Goal: Task Accomplishment & Management: Manage account settings

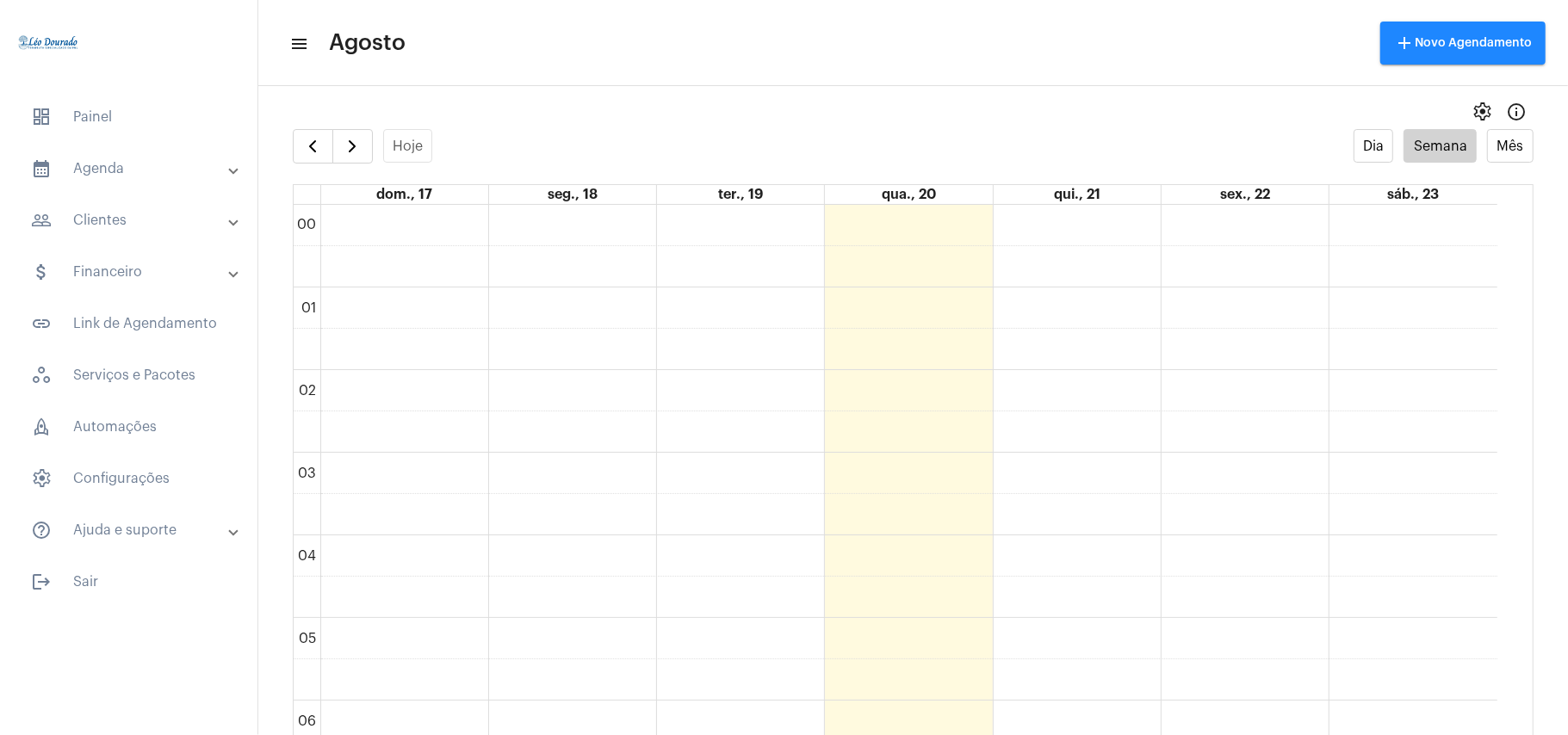
scroll to position [1072, 0]
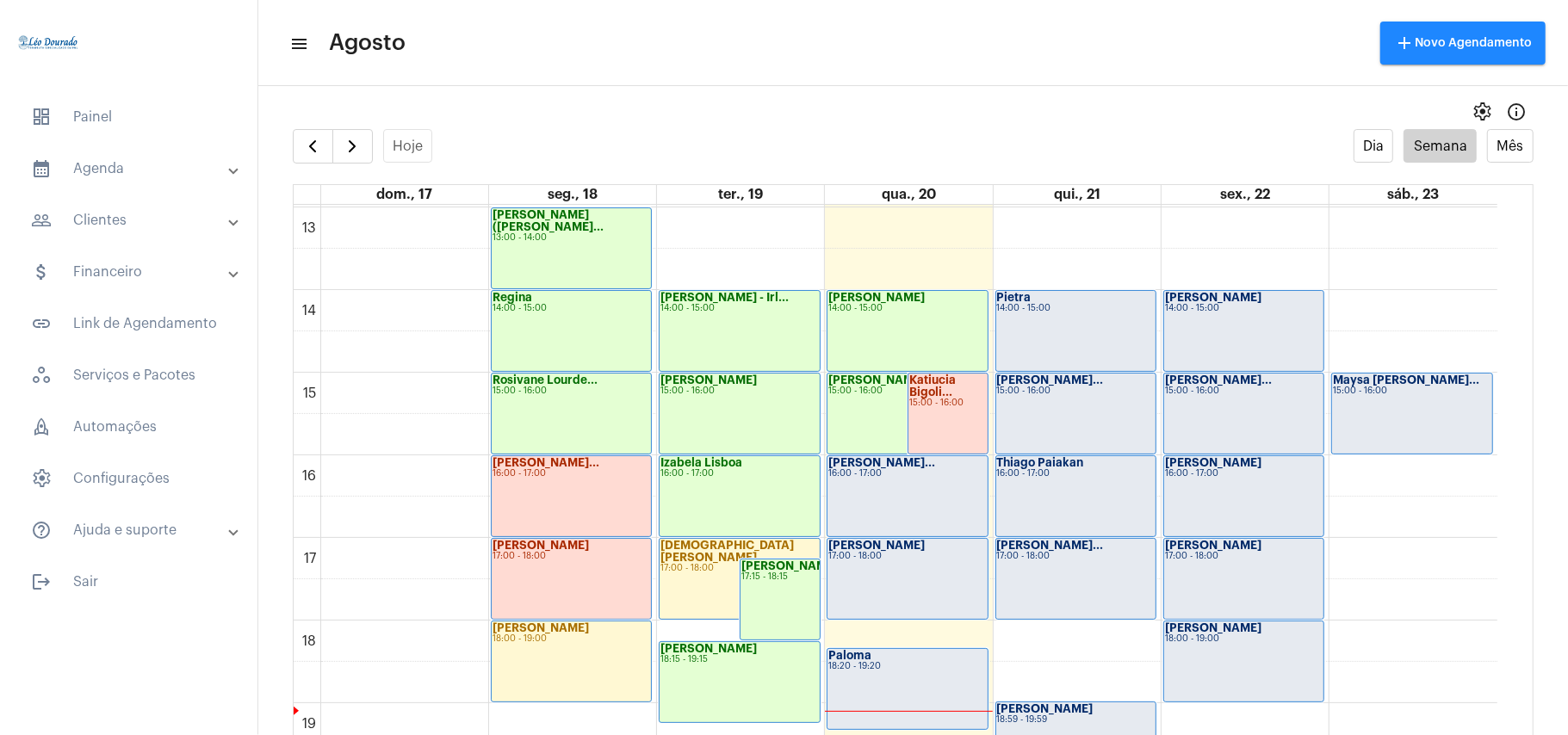
click at [875, 473] on div "16:00 - 17:00" at bounding box center [908, 474] width 158 height 10
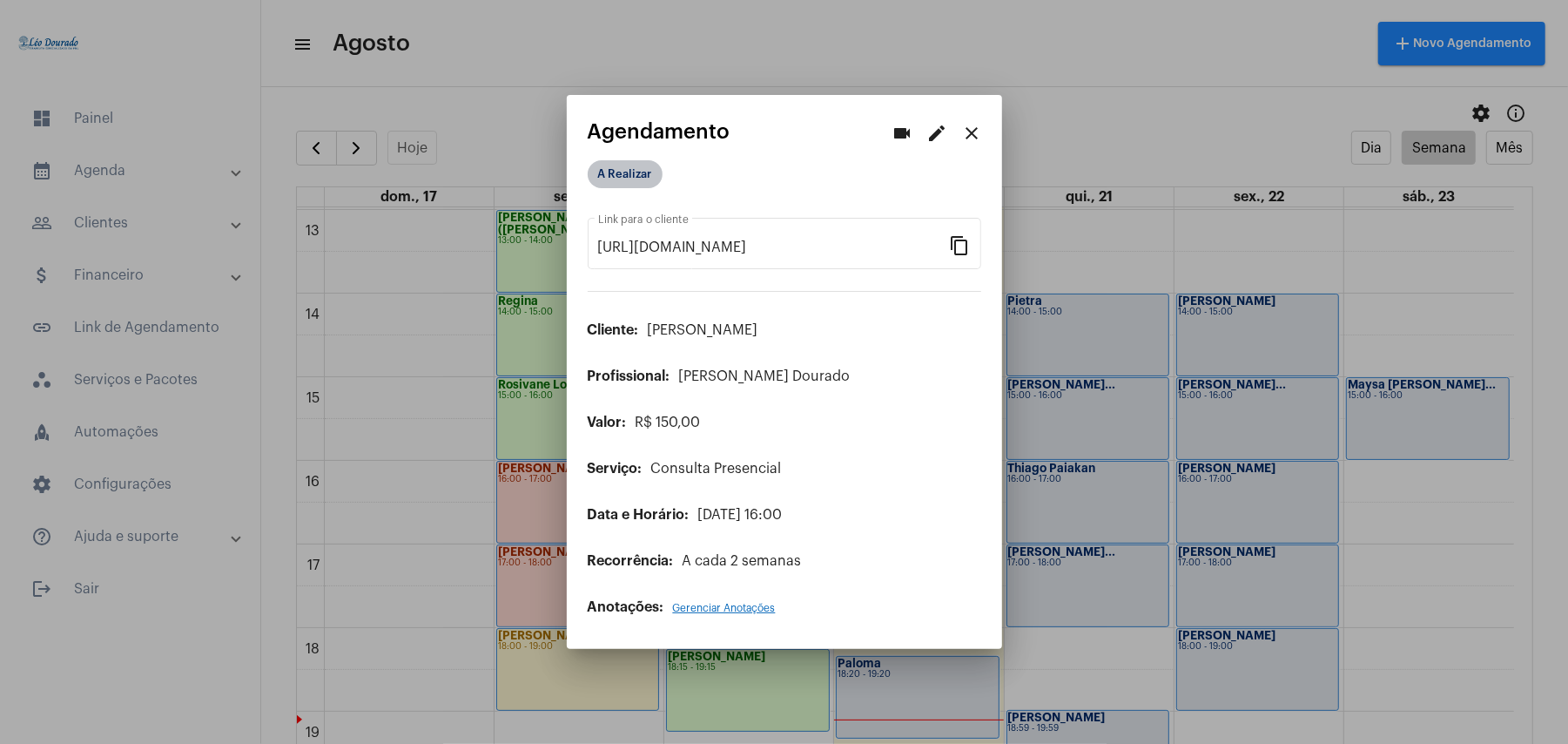
click at [634, 183] on mat-chip "A Realizar" at bounding box center [625, 174] width 75 height 28
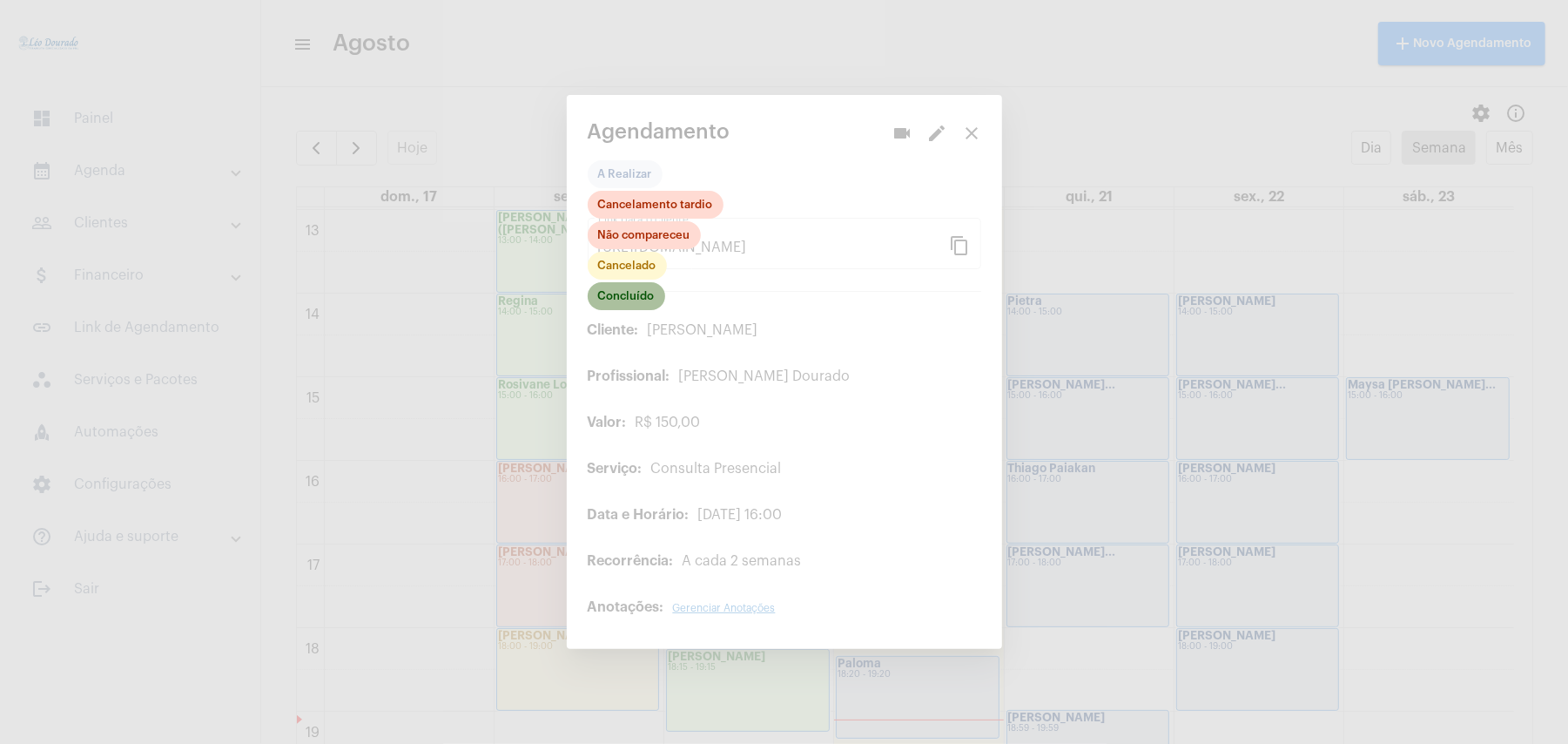
click at [648, 298] on mat-chip "Concluído" at bounding box center [626, 295] width 78 height 28
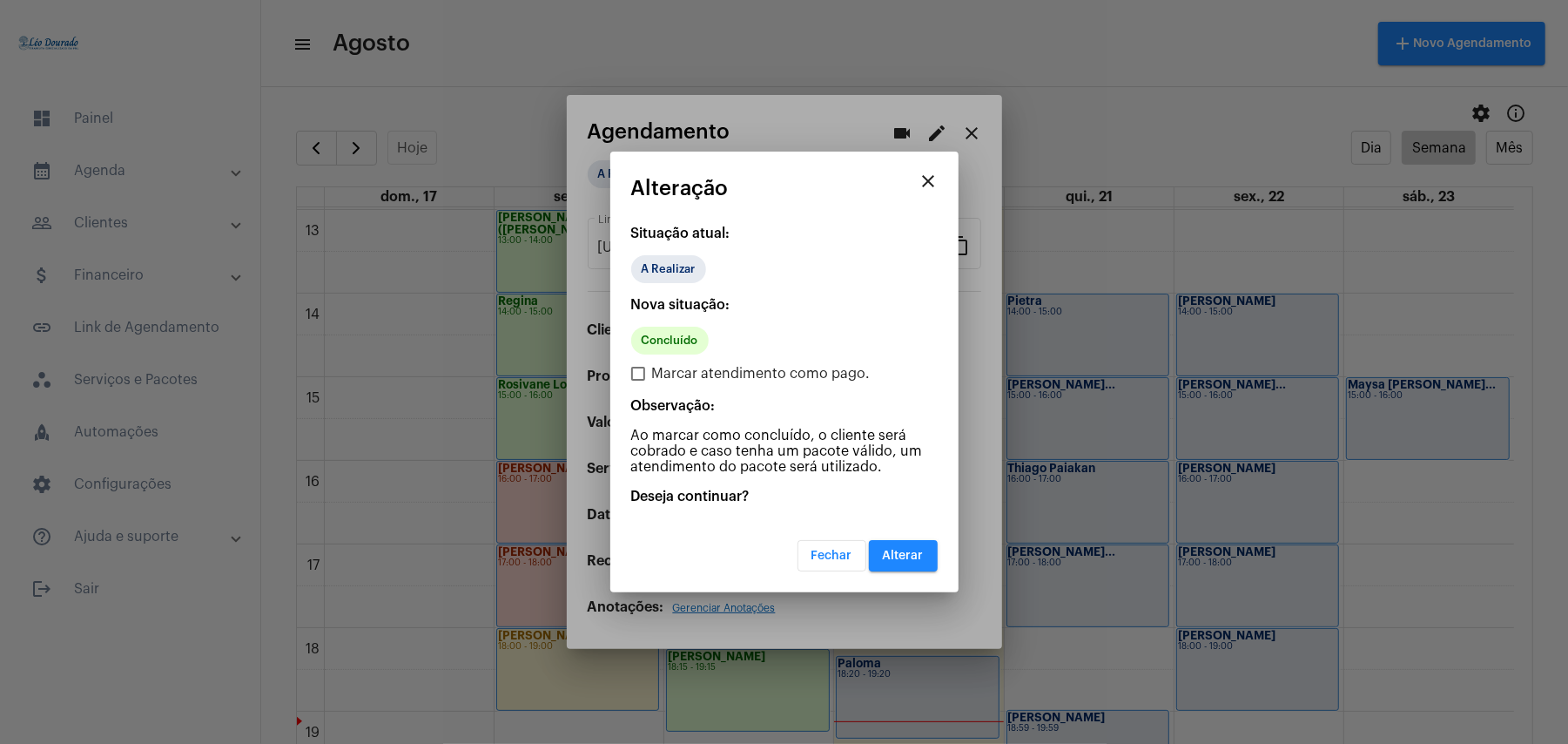
click at [645, 372] on span at bounding box center [638, 373] width 13 height 13
click at [639, 381] on input "Marcar atendimento como pago." at bounding box center [638, 381] width 1 height 1
checkbox input "true"
click at [928, 561] on button "Alterar" at bounding box center [903, 555] width 69 height 32
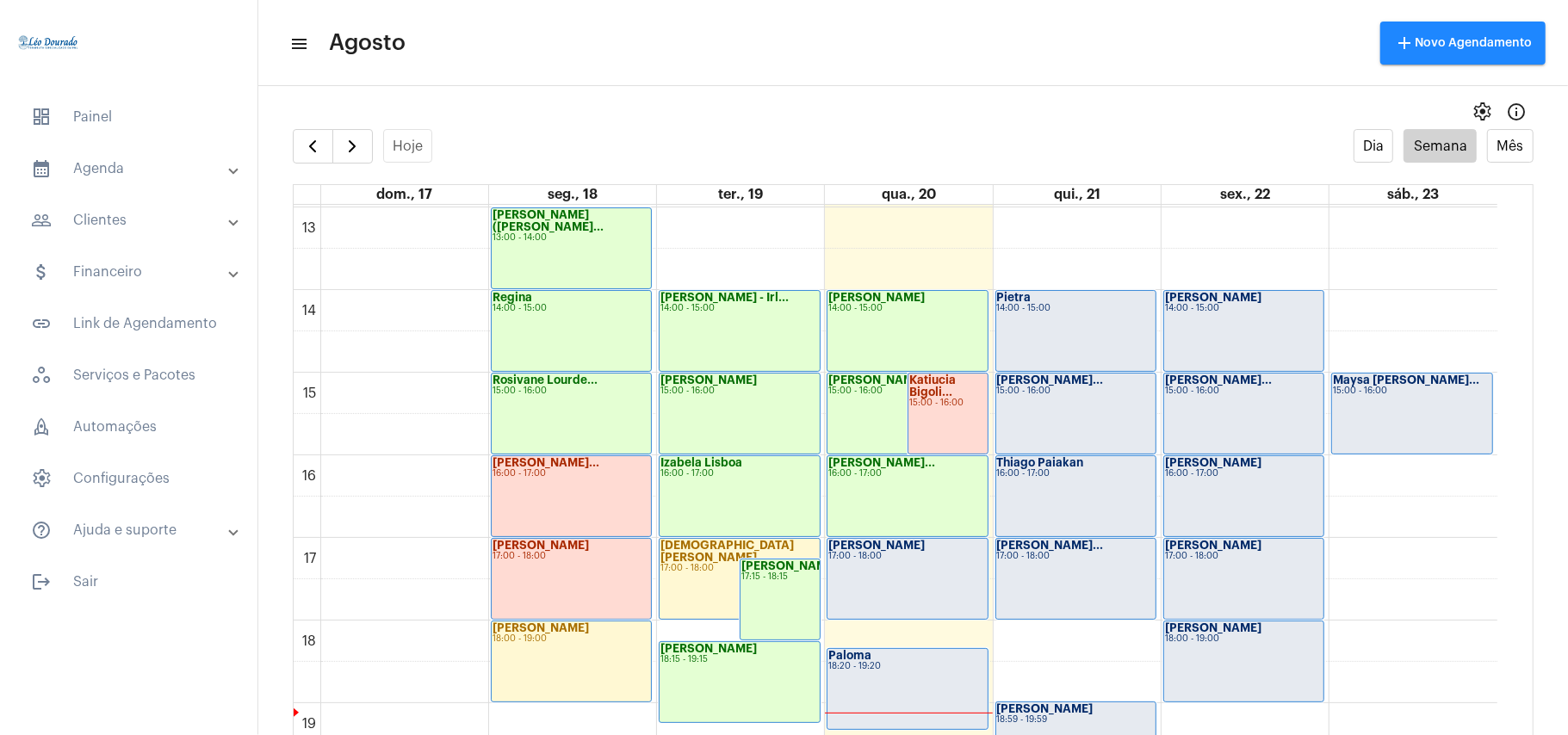
click at [901, 562] on div "Raphael 17:00 - 18:00" at bounding box center [907, 579] width 159 height 80
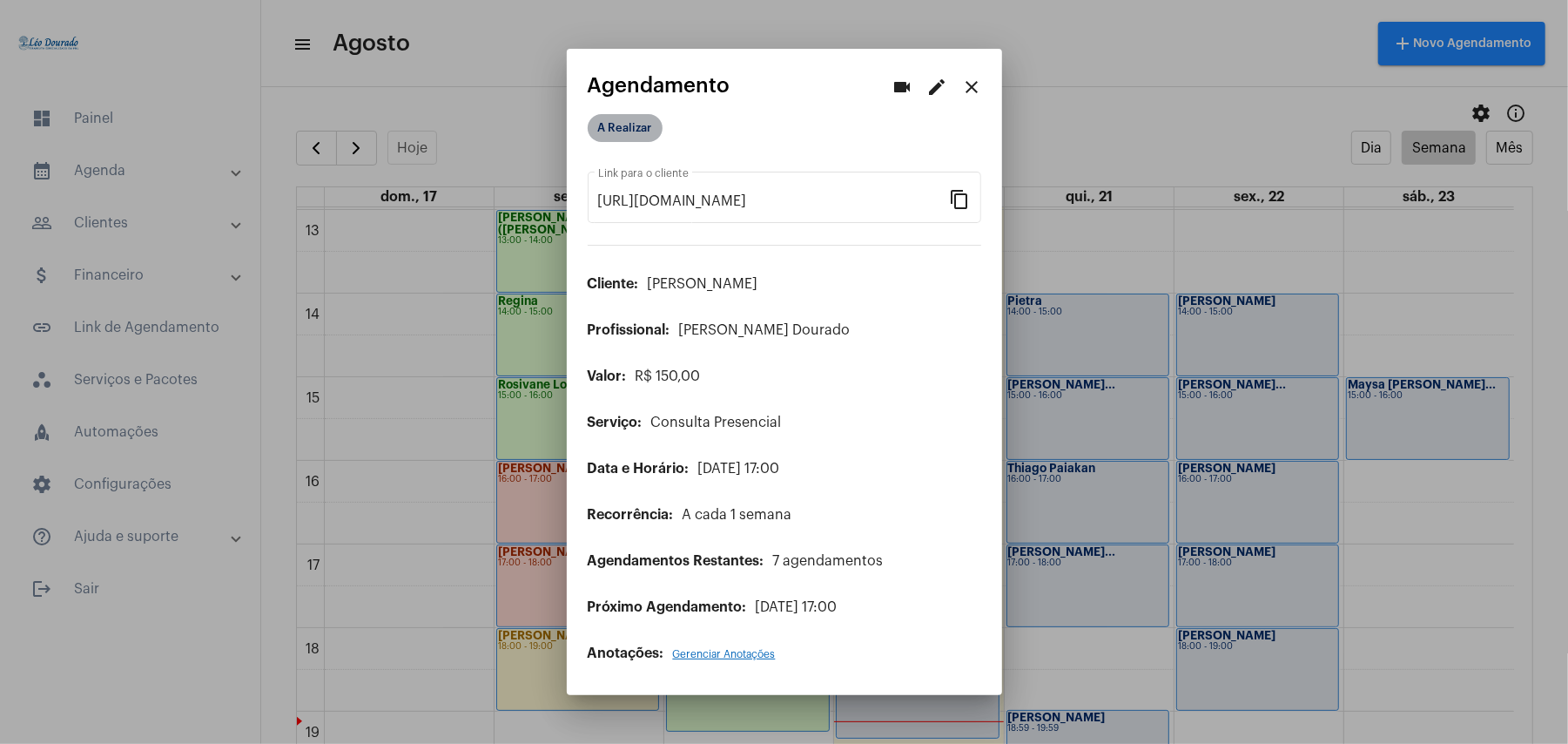
click at [639, 130] on mat-chip "A Realizar" at bounding box center [625, 128] width 75 height 28
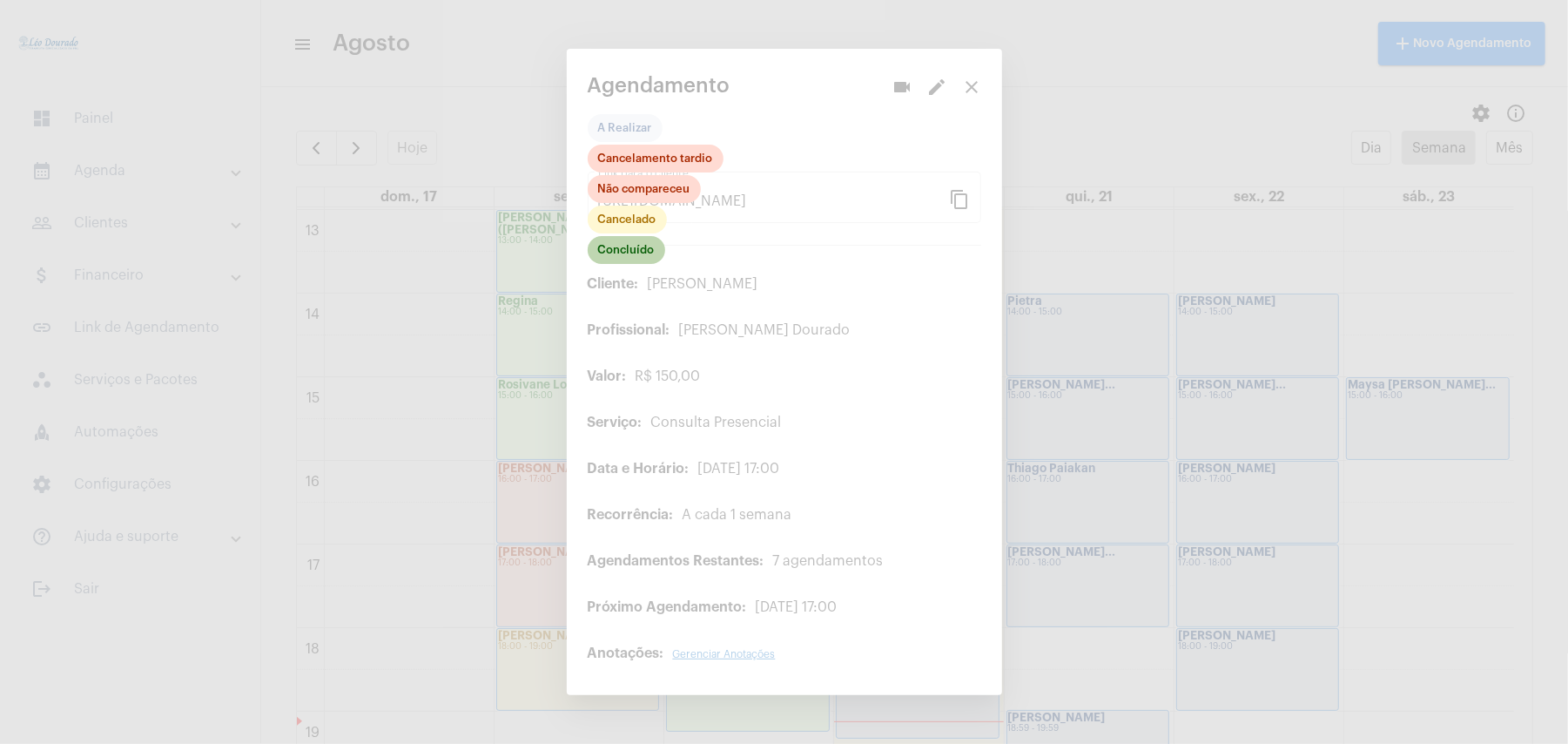
click at [620, 247] on mat-chip "Concluído" at bounding box center [626, 249] width 78 height 28
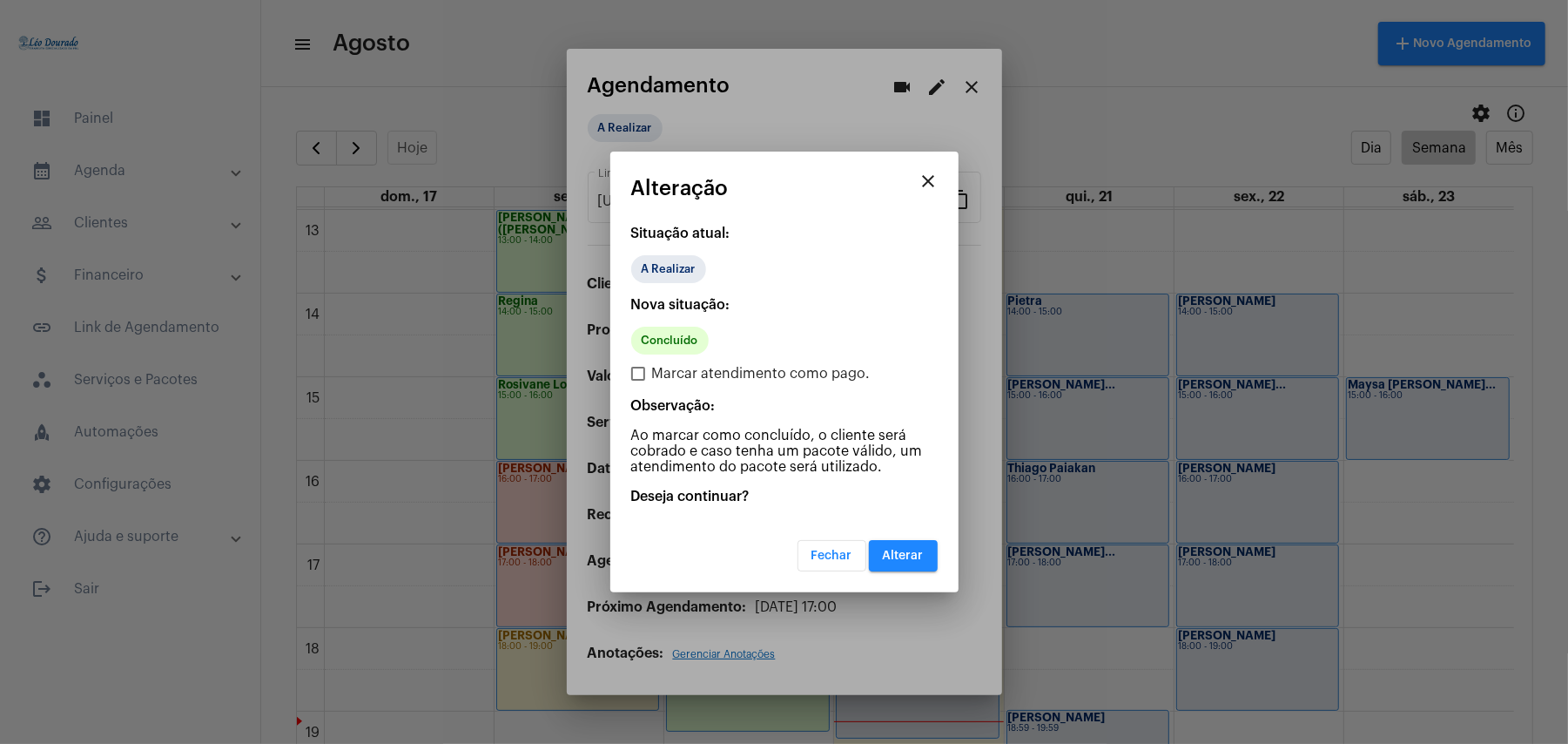
click at [670, 368] on span "Marcar atendimento como pago." at bounding box center [761, 373] width 218 height 21
click at [639, 381] on input "Marcar atendimento como pago." at bounding box center [638, 381] width 1 height 1
checkbox input "true"
click at [902, 552] on span "Alterar" at bounding box center [903, 555] width 41 height 13
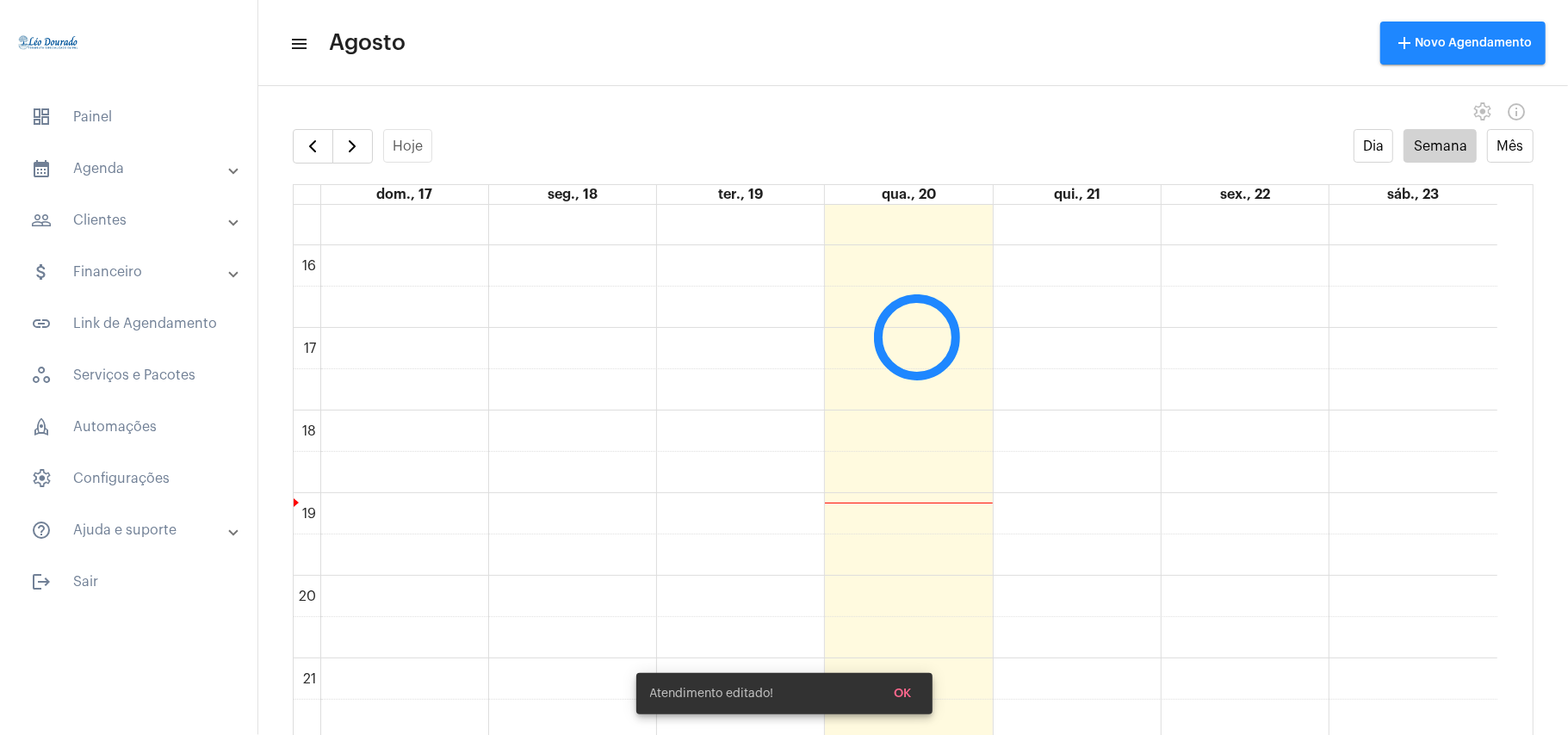
scroll to position [1302, 0]
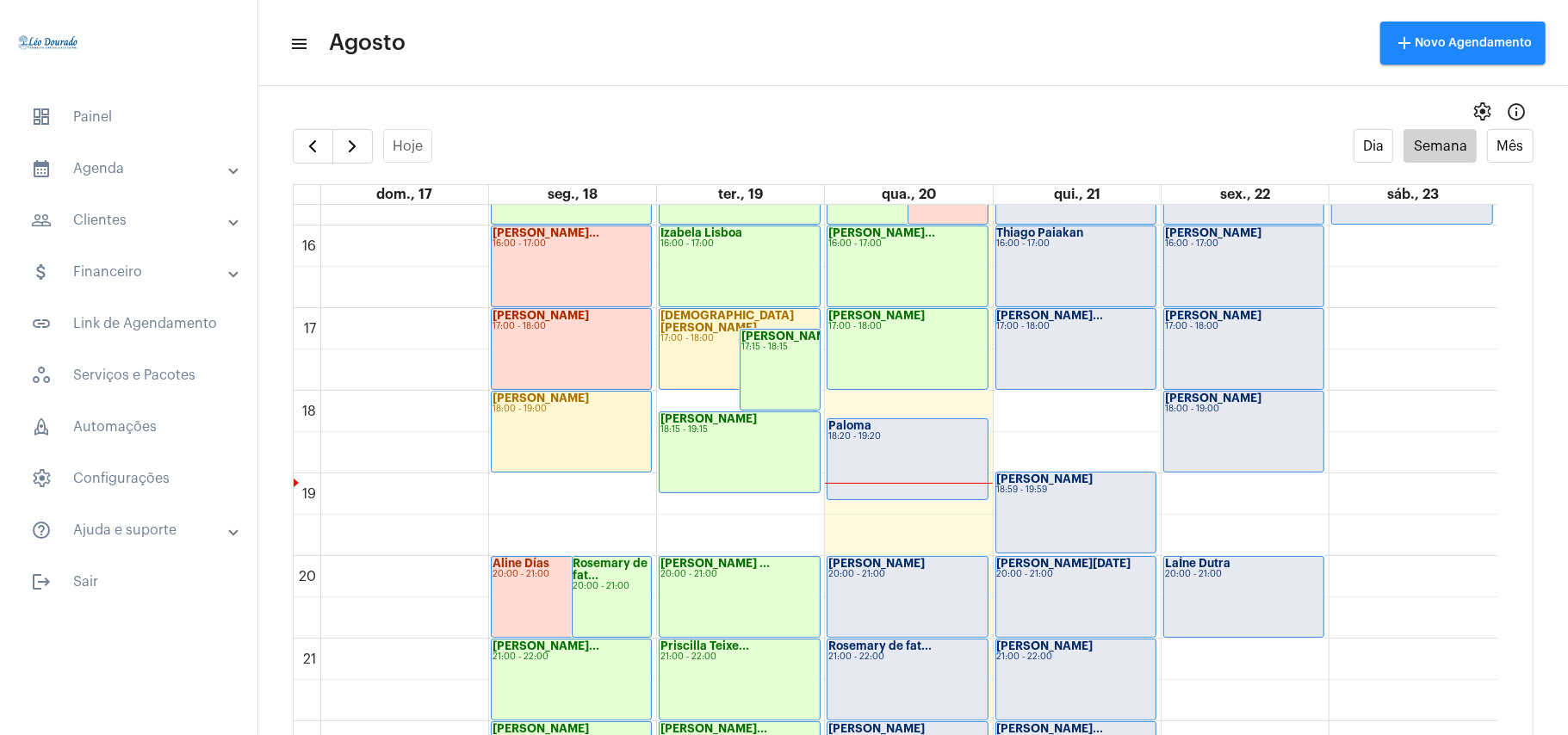
click at [892, 452] on div "Paloma 18:20 - 19:20" at bounding box center [907, 459] width 159 height 80
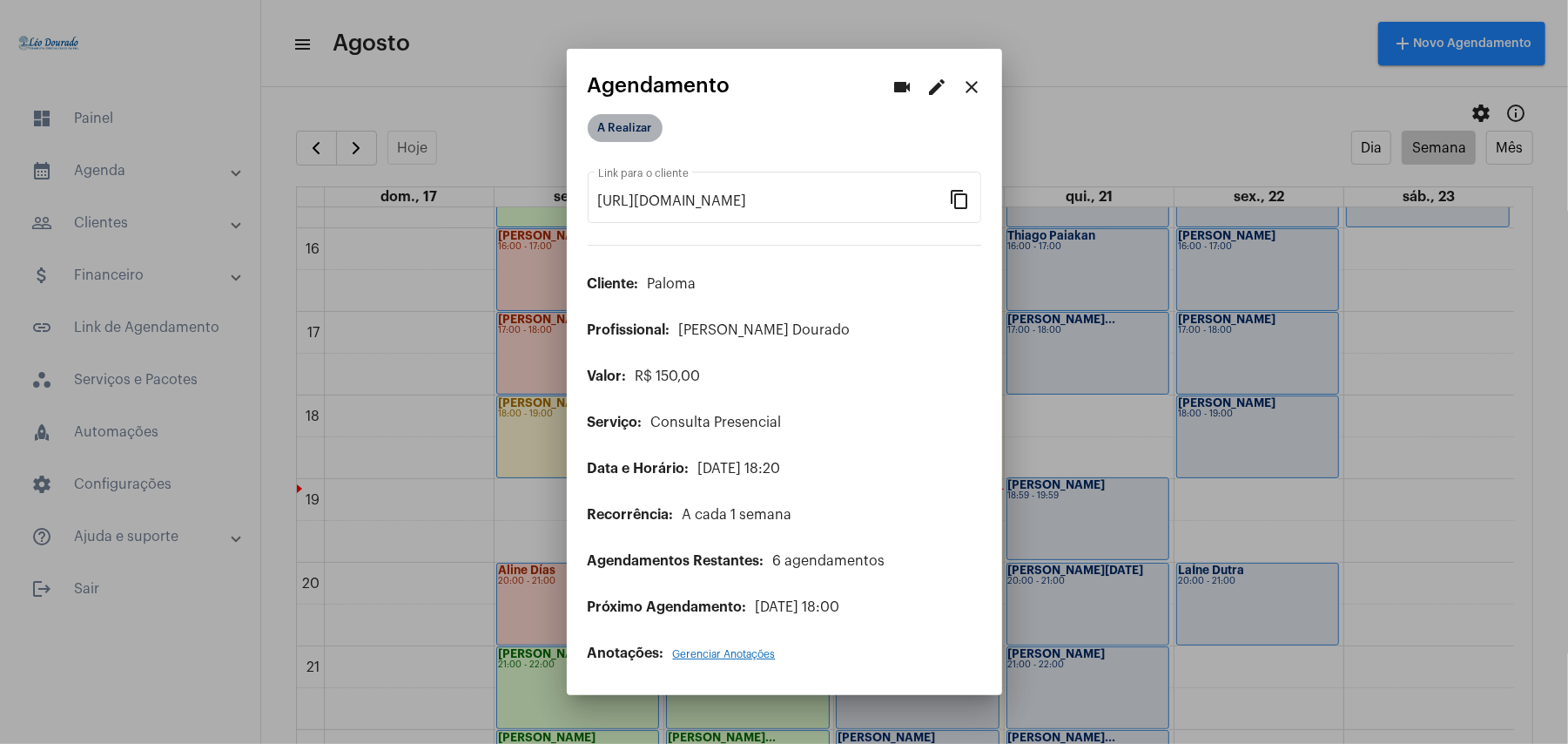
click at [642, 134] on mat-chip "A Realizar" at bounding box center [625, 128] width 75 height 28
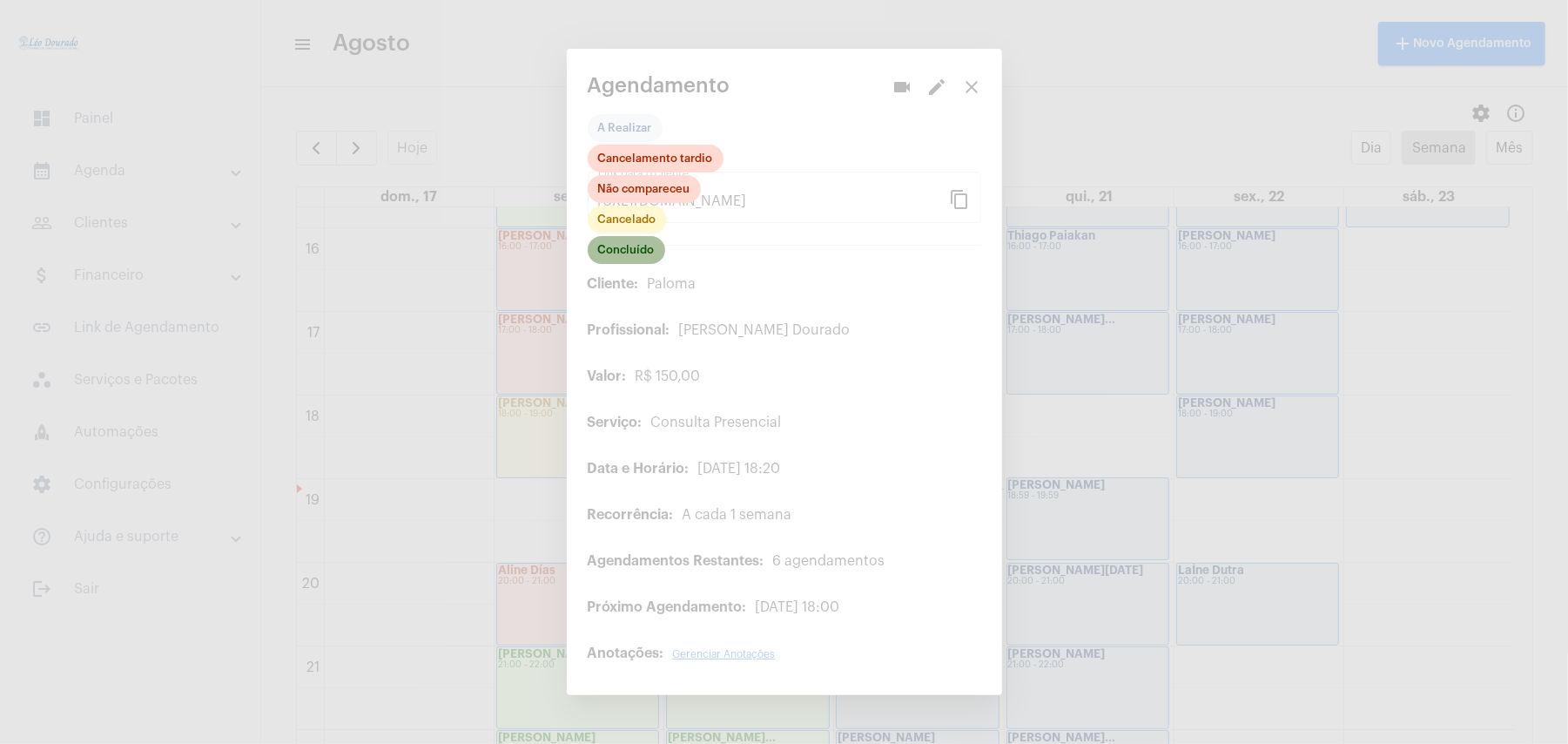
click at [635, 253] on mat-chip "Concluído" at bounding box center [626, 249] width 78 height 28
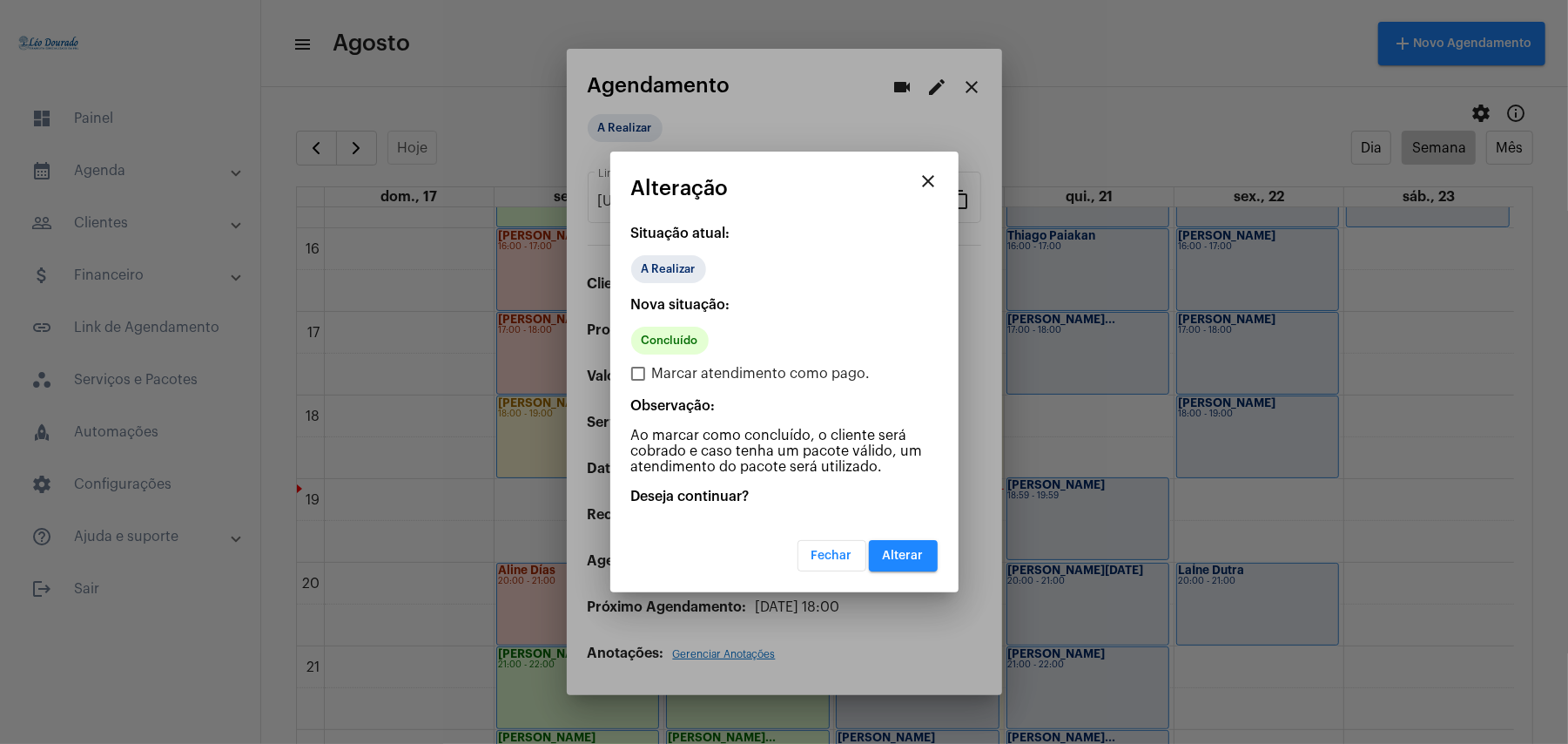
click at [667, 372] on span "Marcar atendimento como pago." at bounding box center [761, 373] width 218 height 21
click at [639, 381] on input "Marcar atendimento como pago." at bounding box center [638, 381] width 1 height 1
checkbox input "true"
click at [906, 550] on span "Alterar" at bounding box center [903, 555] width 41 height 13
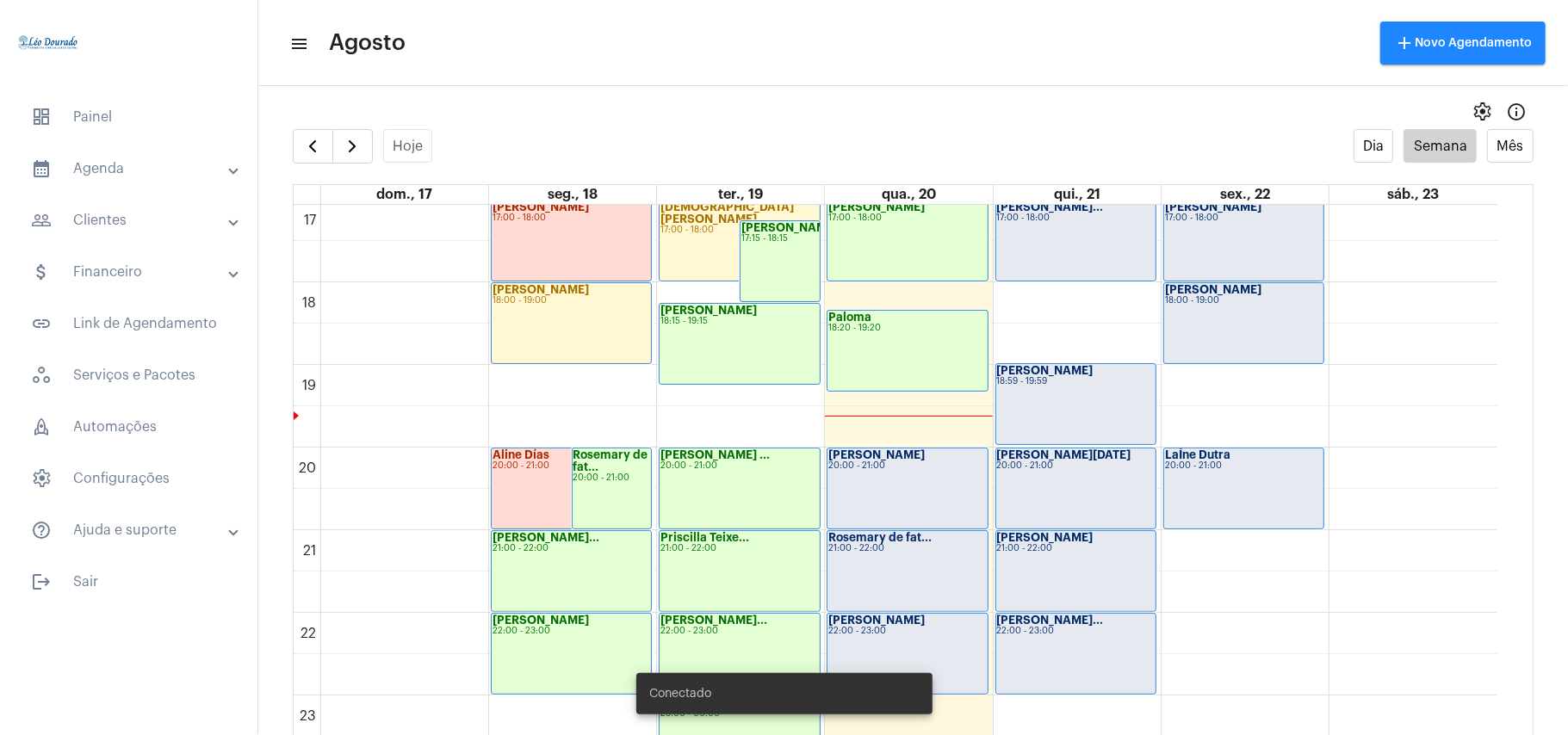
scroll to position [1415, 0]
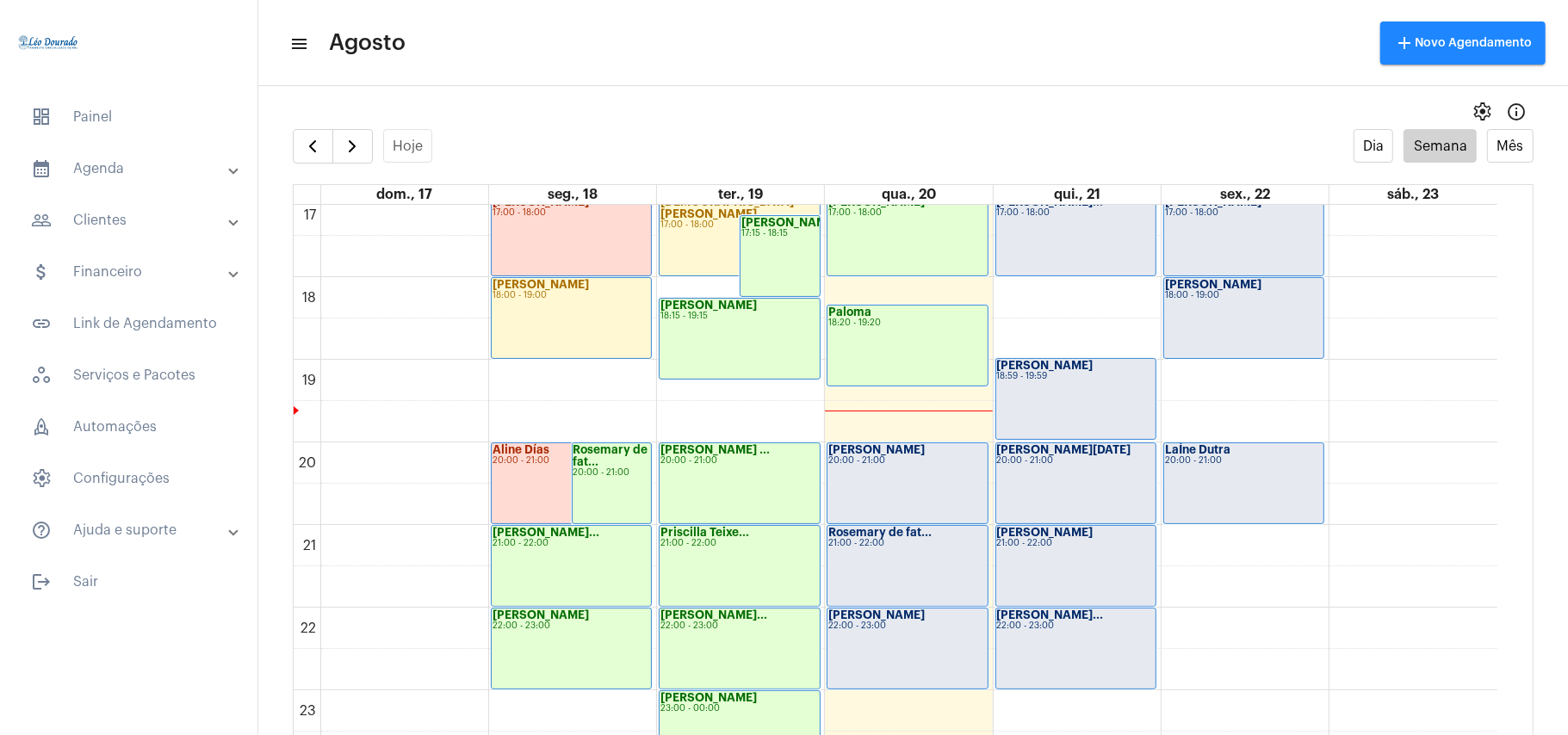
click at [96, 204] on mat-expansion-panel-header "people_outline Clientes" at bounding box center [134, 220] width 247 height 41
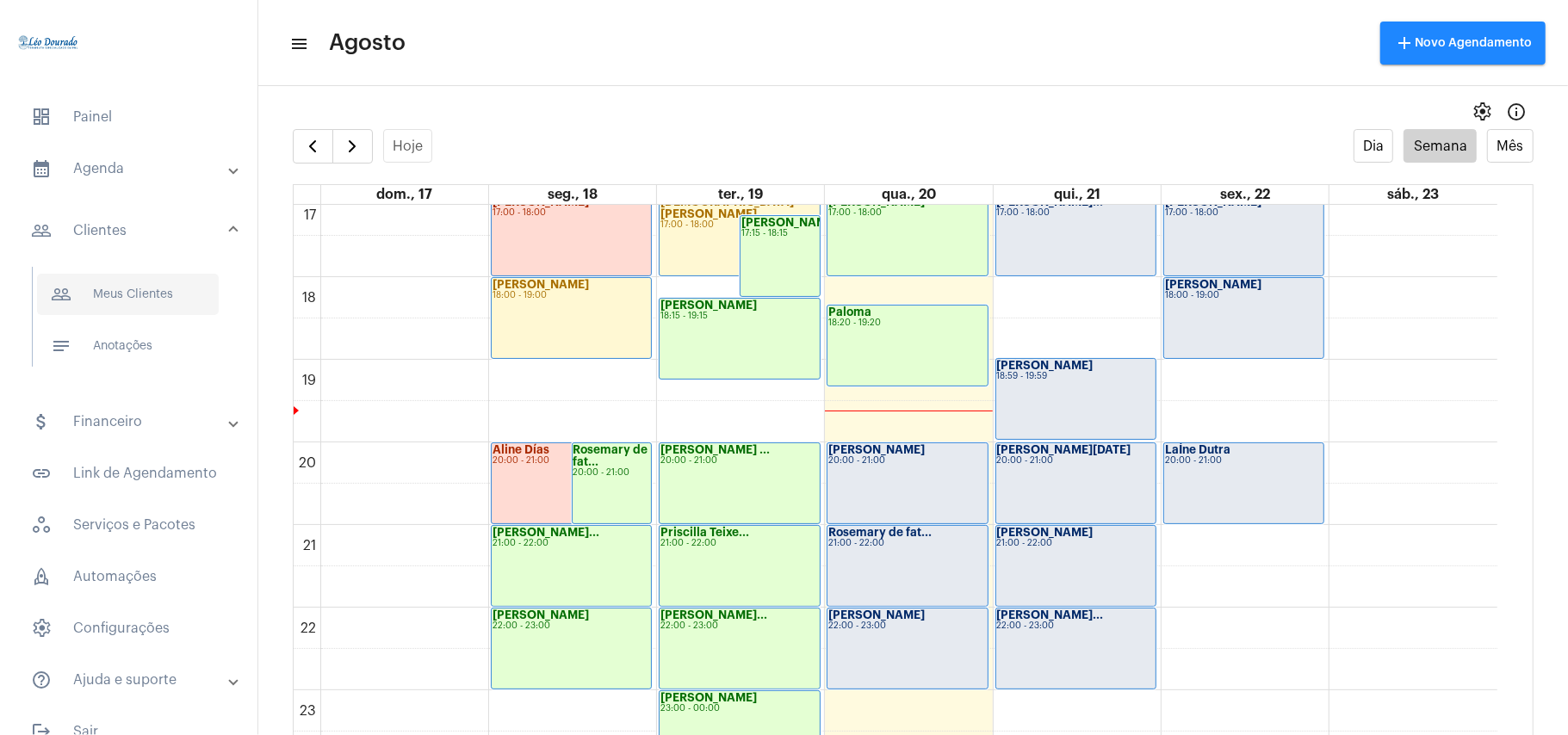
click at [147, 282] on span "people_outline Meus Clientes" at bounding box center [127, 294] width 182 height 41
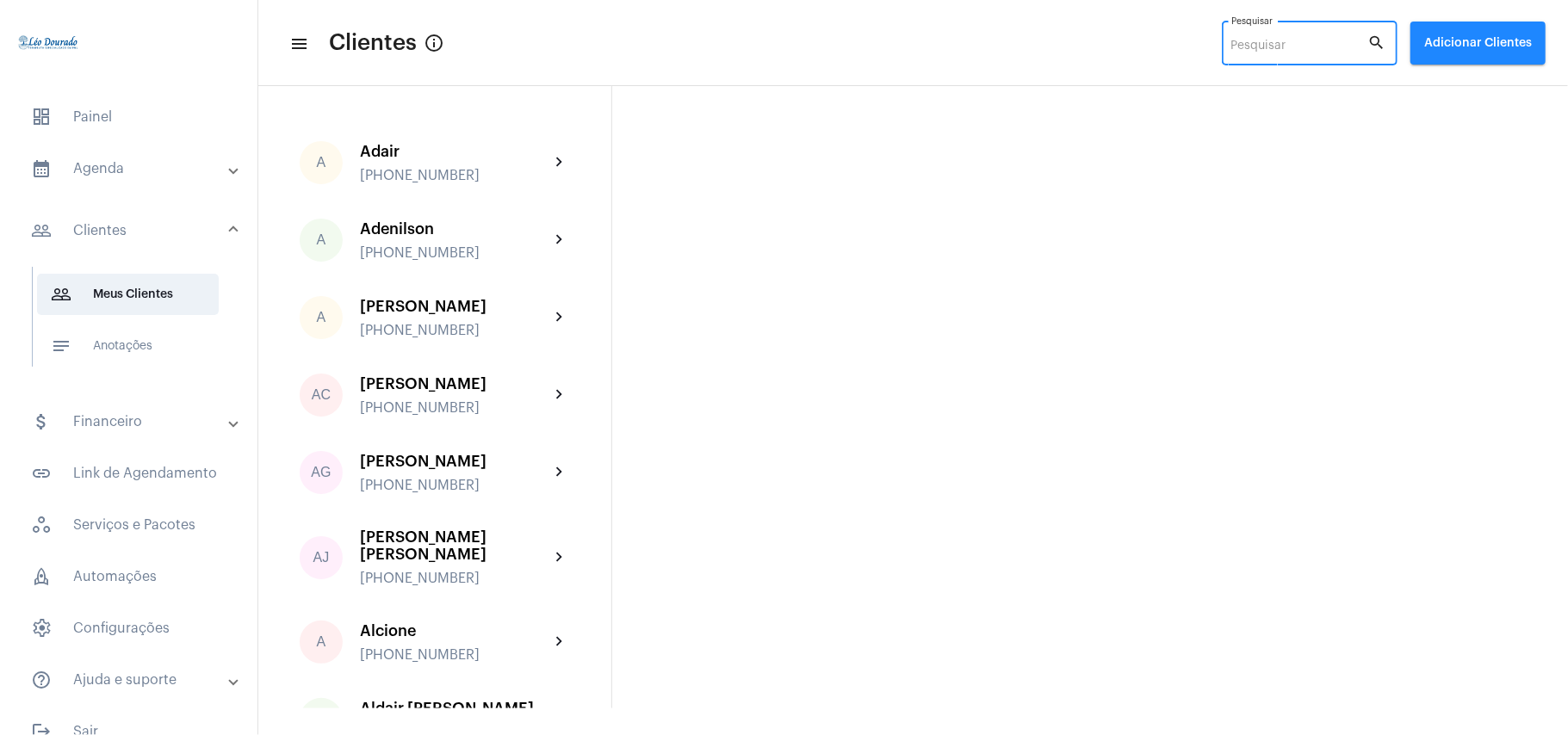
click at [1282, 42] on input "Pesquisar" at bounding box center [1301, 47] width 137 height 13
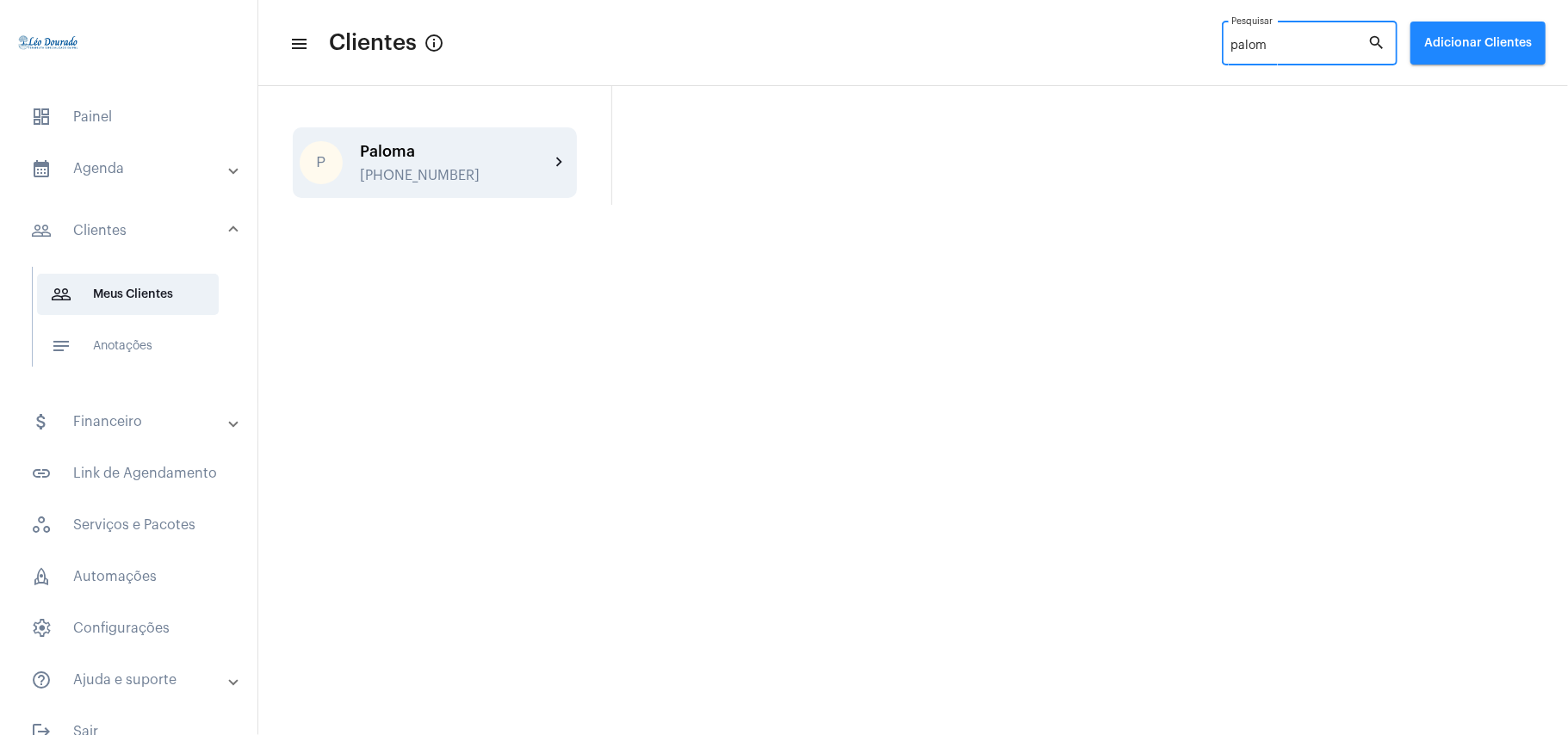
type input "palom"
click at [421, 168] on div "[PHONE_NUMBER]" at bounding box center [454, 176] width 189 height 15
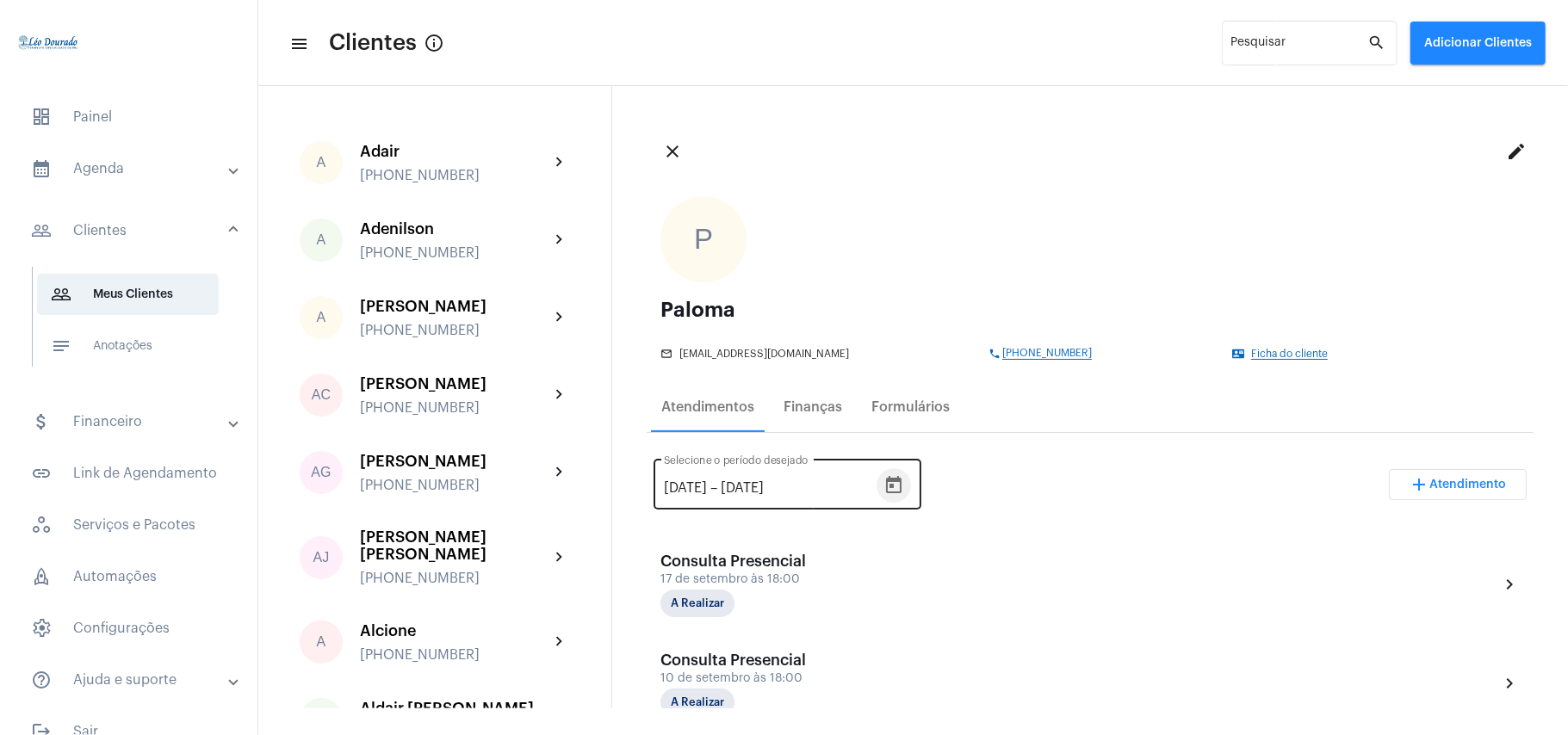
click at [905, 493] on icon "Open calendar" at bounding box center [894, 486] width 21 height 21
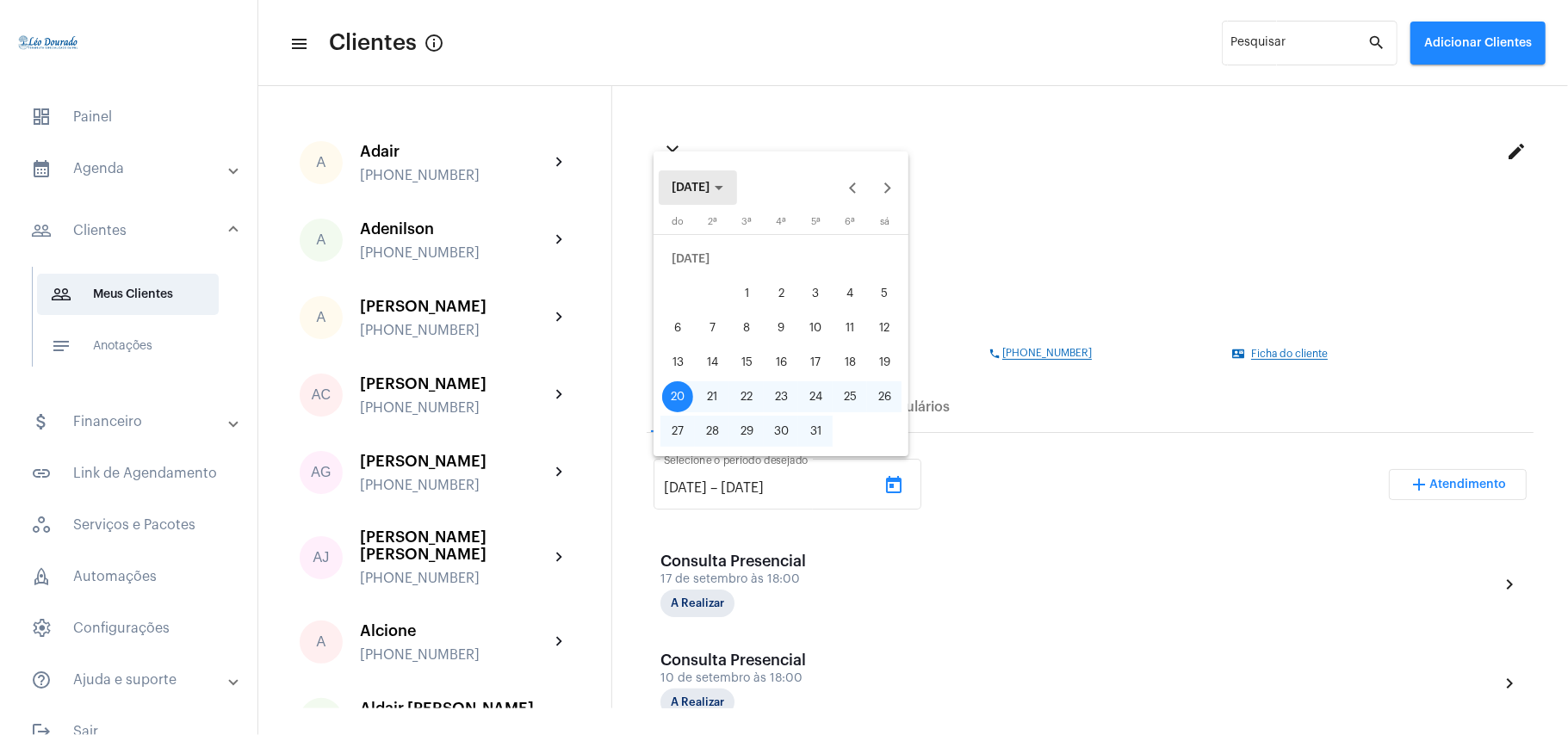
click at [711, 182] on span "[DATE]" at bounding box center [692, 187] width 38 height 12
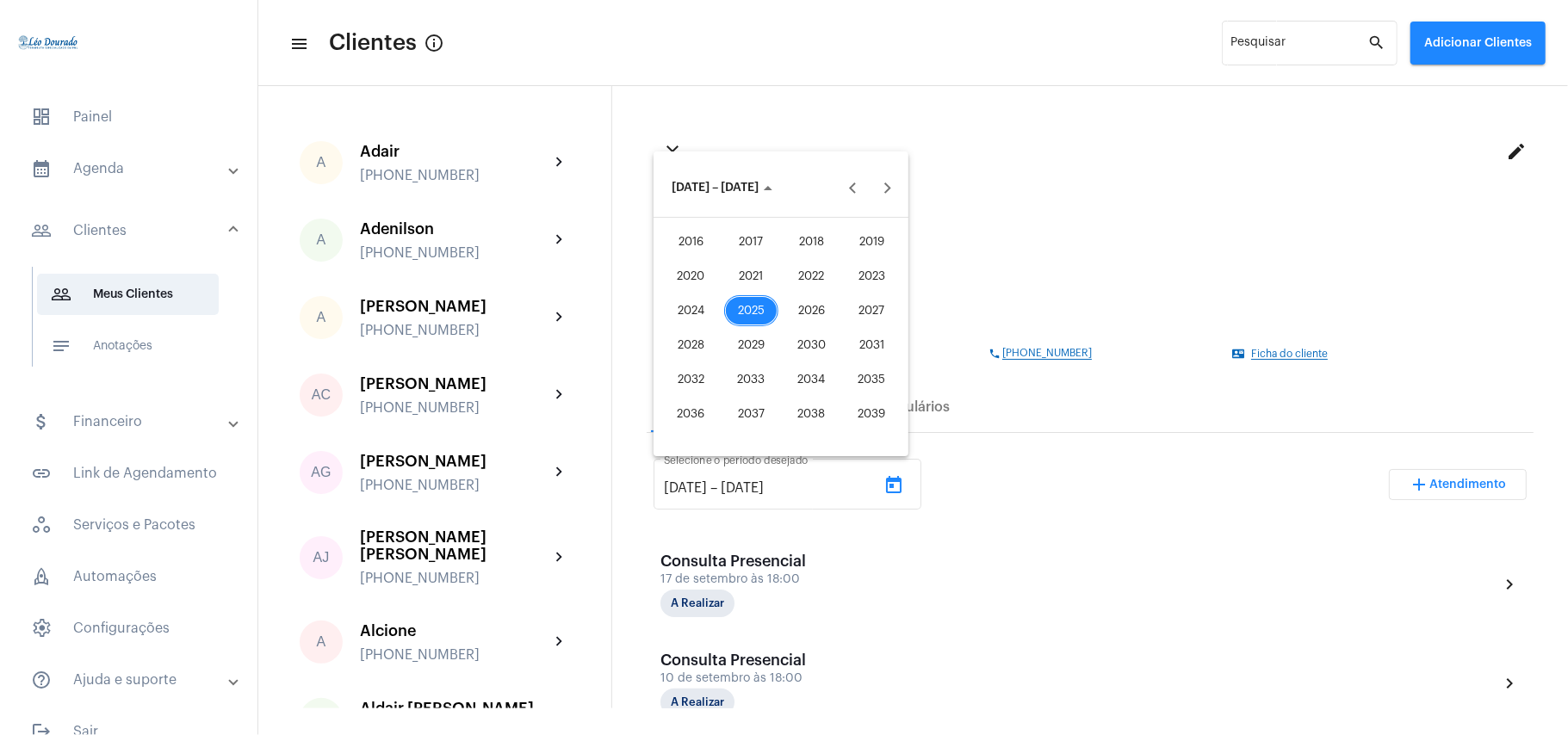
click at [696, 244] on div "2016" at bounding box center [691, 242] width 54 height 31
click at [691, 277] on div "JAN" at bounding box center [691, 276] width 54 height 31
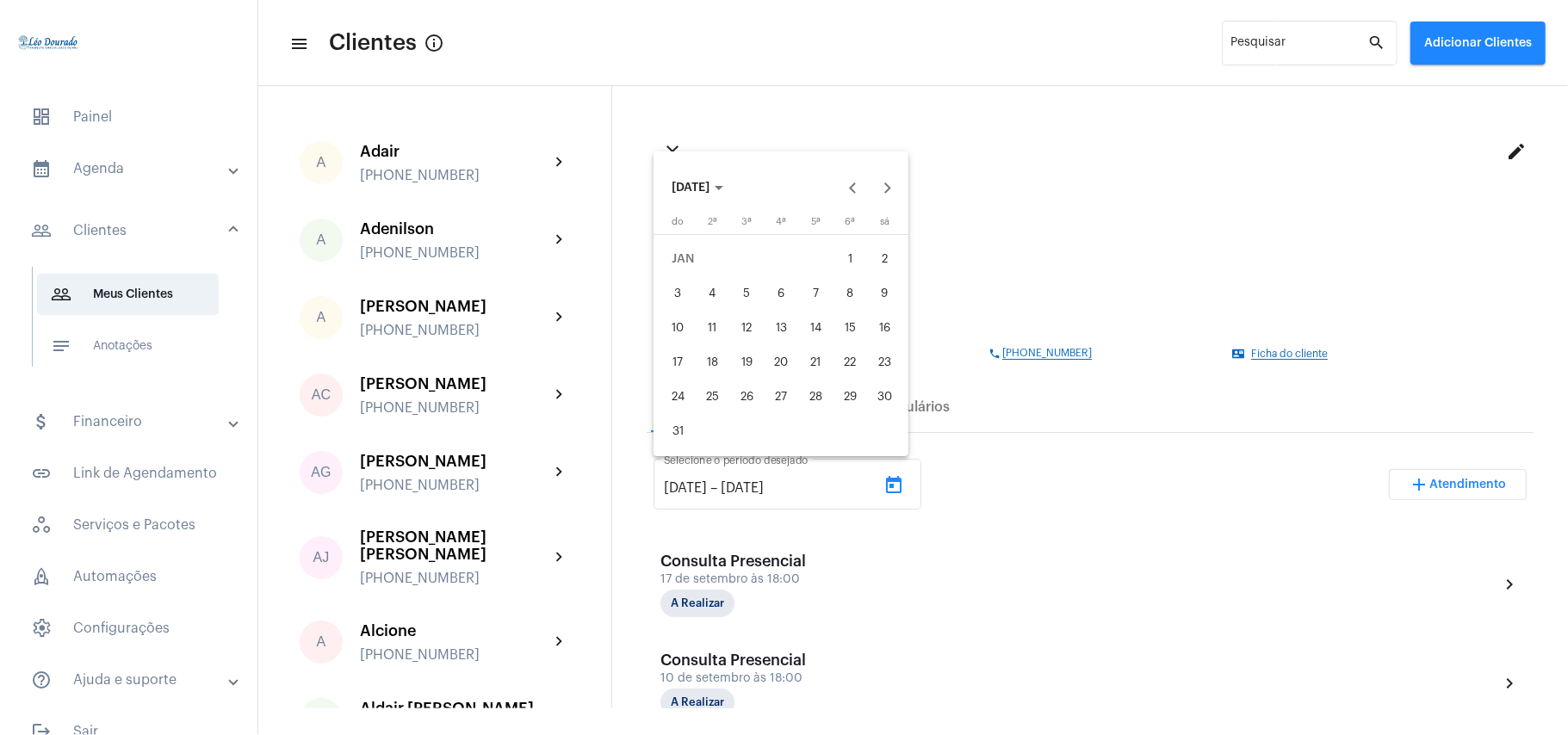
click at [855, 265] on div "1" at bounding box center [850, 259] width 31 height 31
type input "[DATE]"
click at [723, 193] on span "[DATE]" at bounding box center [697, 187] width 50 height 12
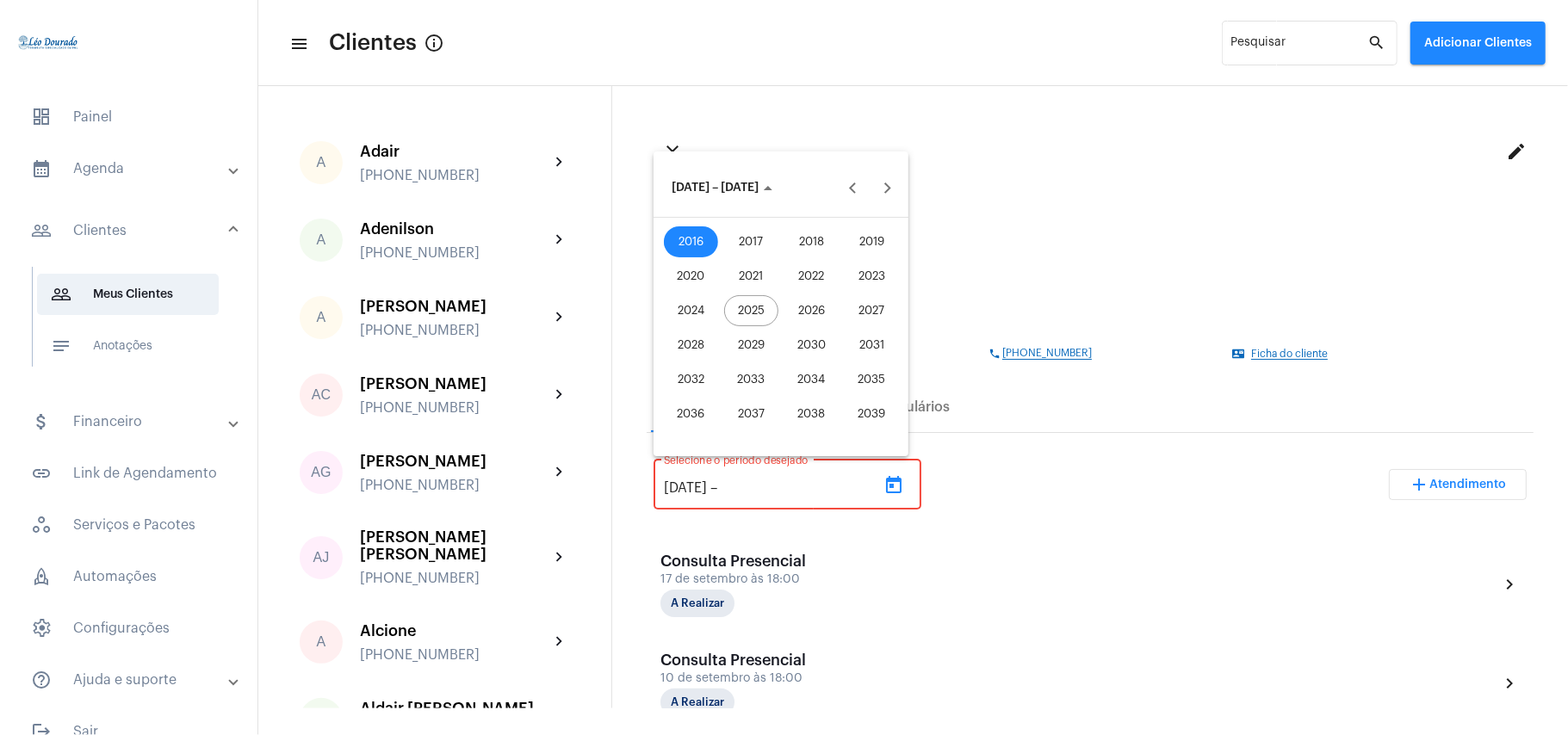
click at [765, 303] on div "2025" at bounding box center [751, 311] width 54 height 31
click at [887, 323] on div "AGO" at bounding box center [872, 311] width 54 height 31
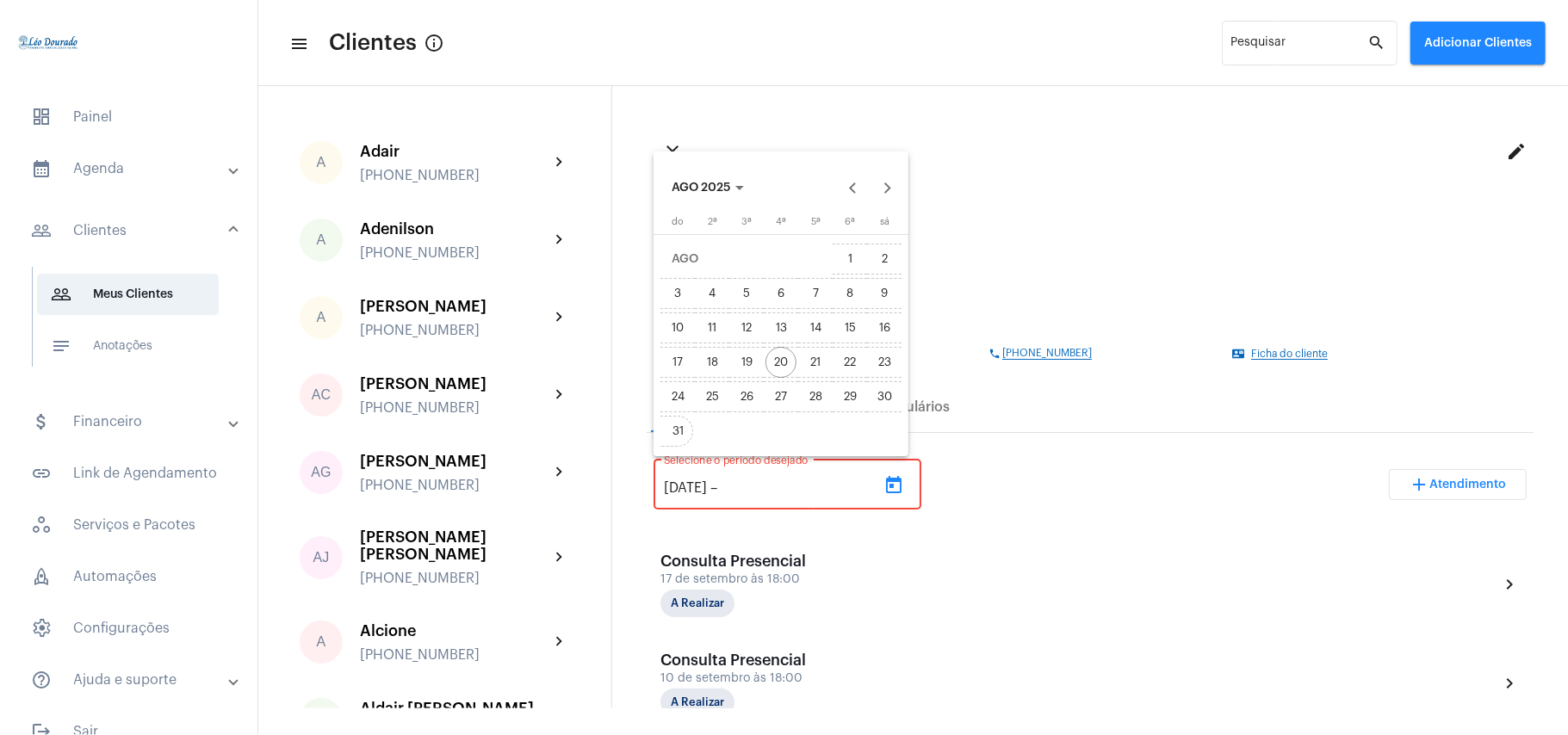
click at [680, 438] on div "31" at bounding box center [677, 431] width 31 height 31
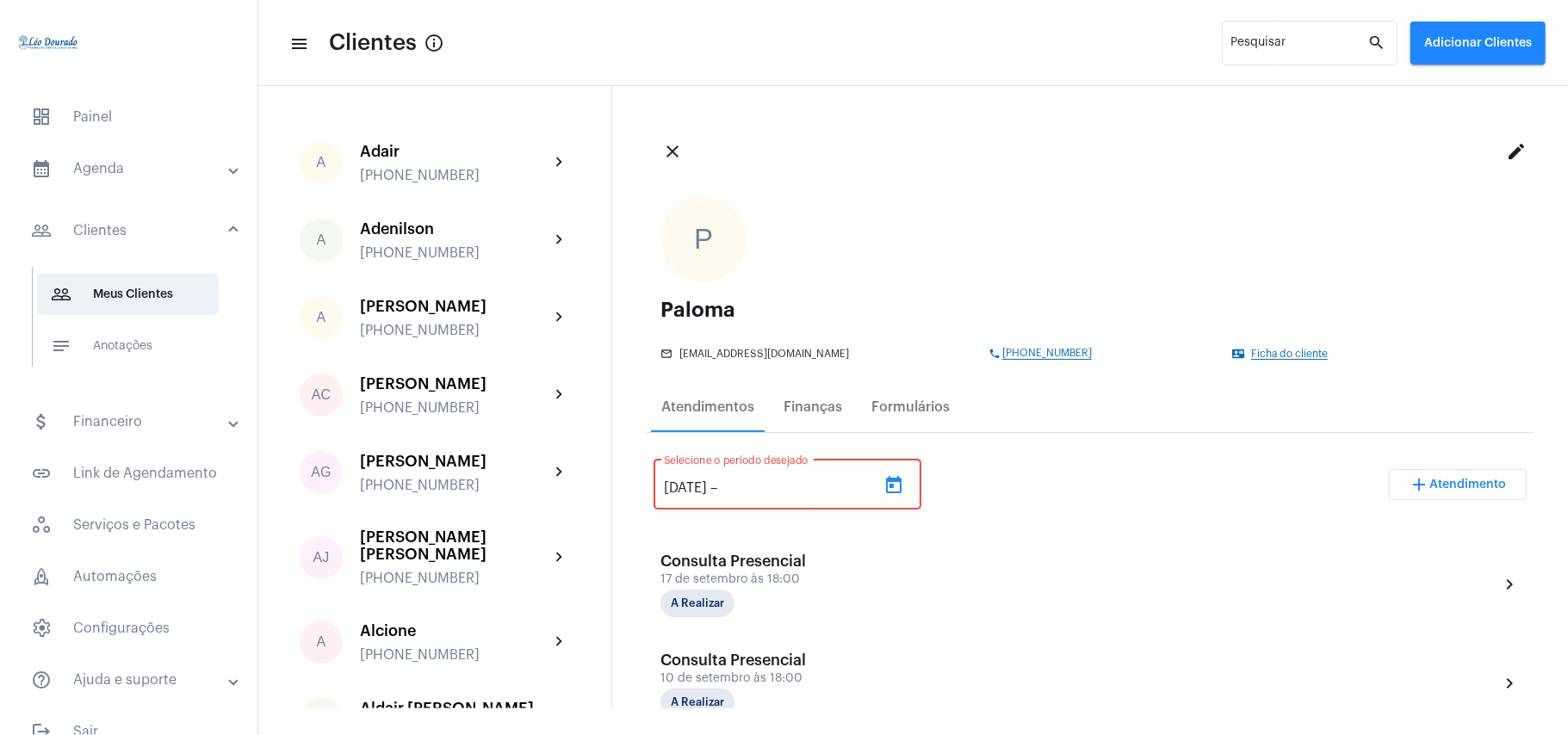
type input "[DATE]"
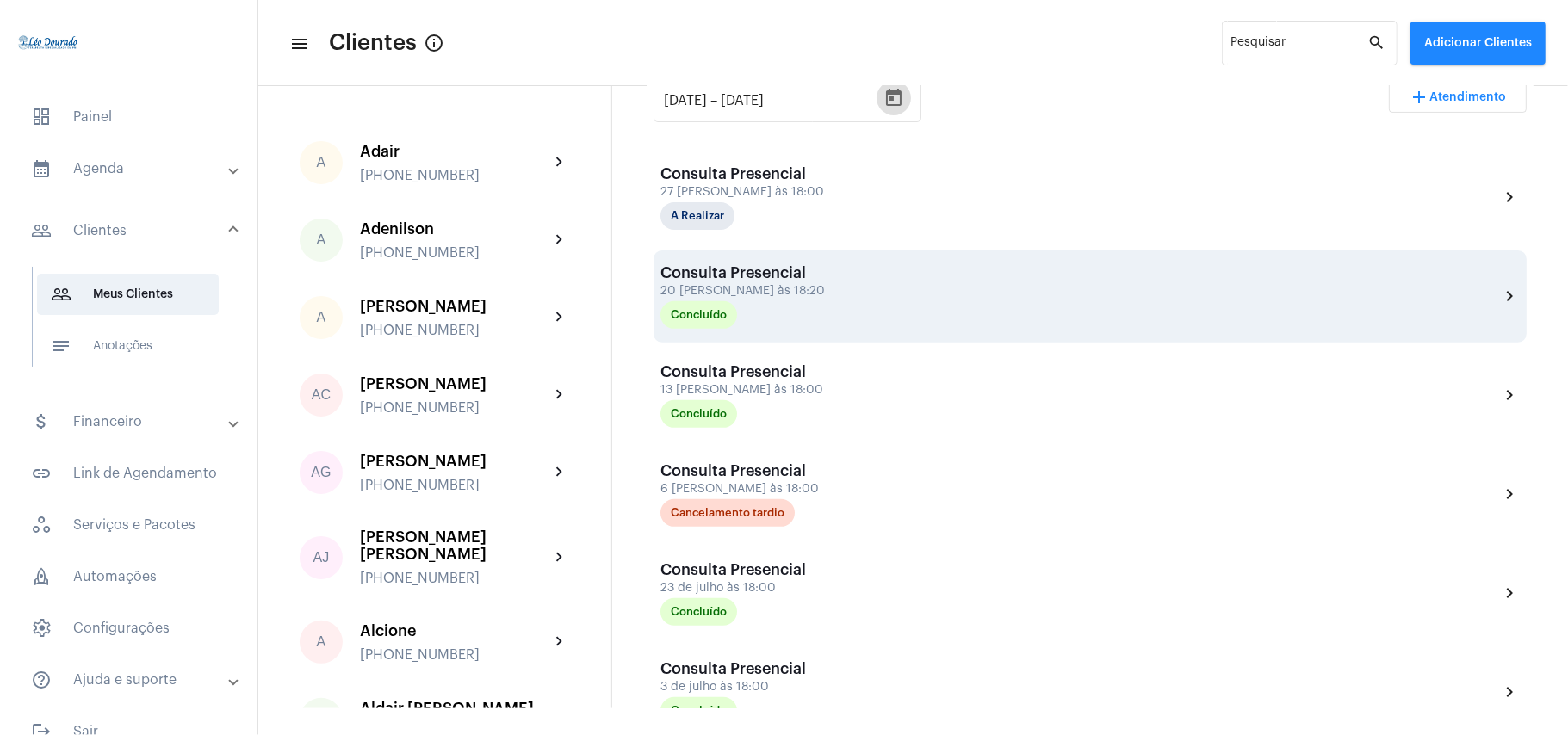
scroll to position [348, 0]
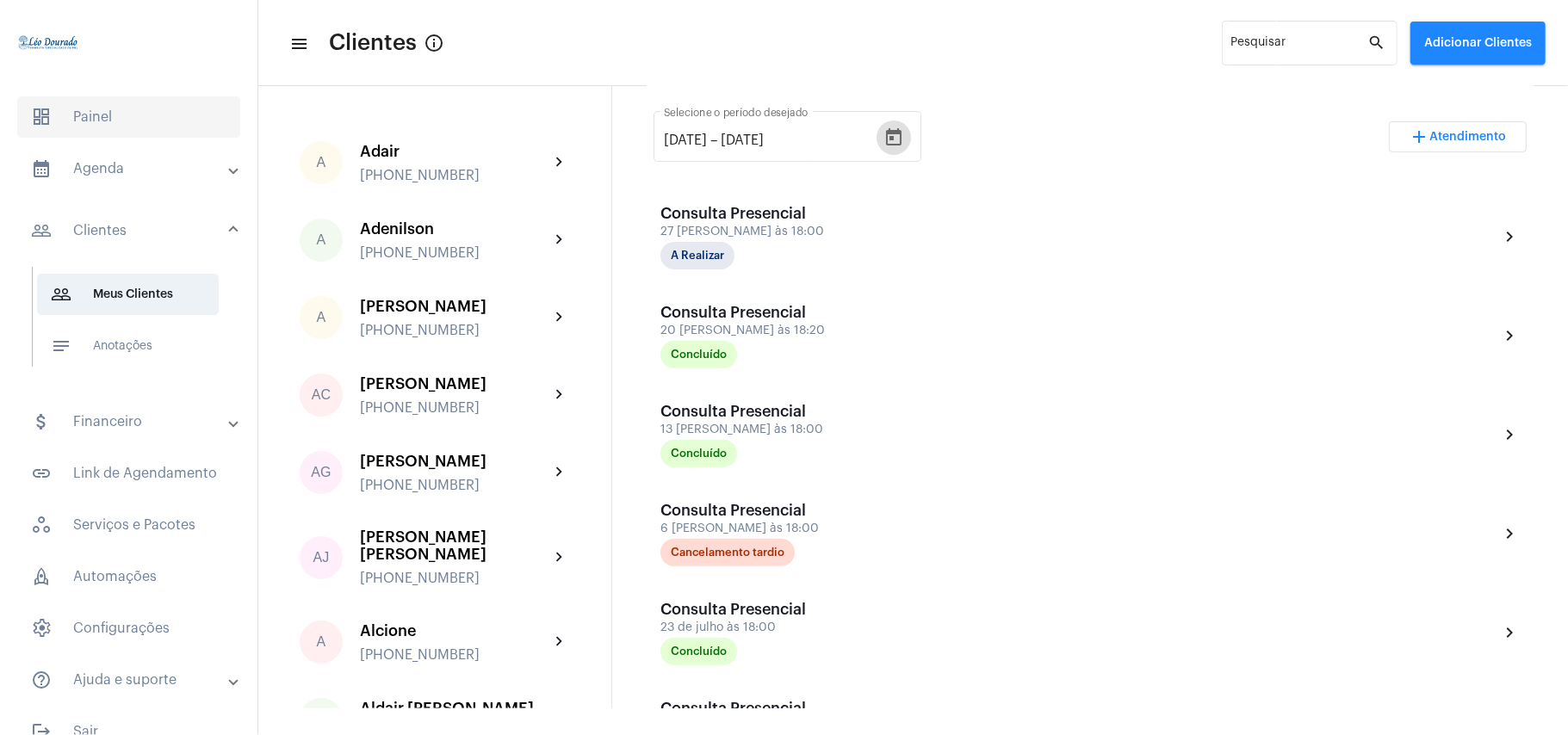
click at [80, 123] on span "dashboard Painel" at bounding box center [128, 116] width 223 height 41
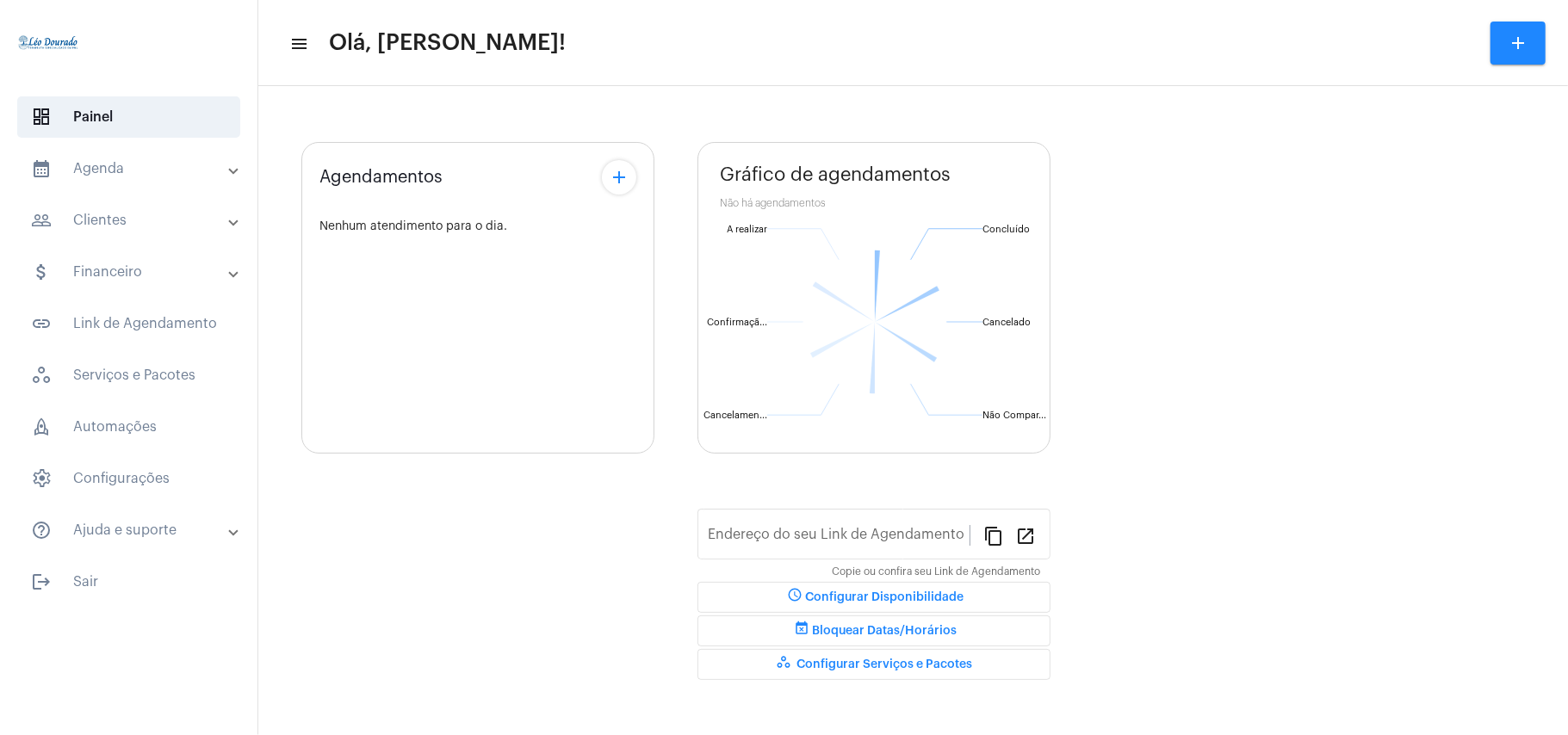
click at [98, 170] on mat-panel-title "calendar_month_outlined Agenda" at bounding box center [130, 169] width 199 height 21
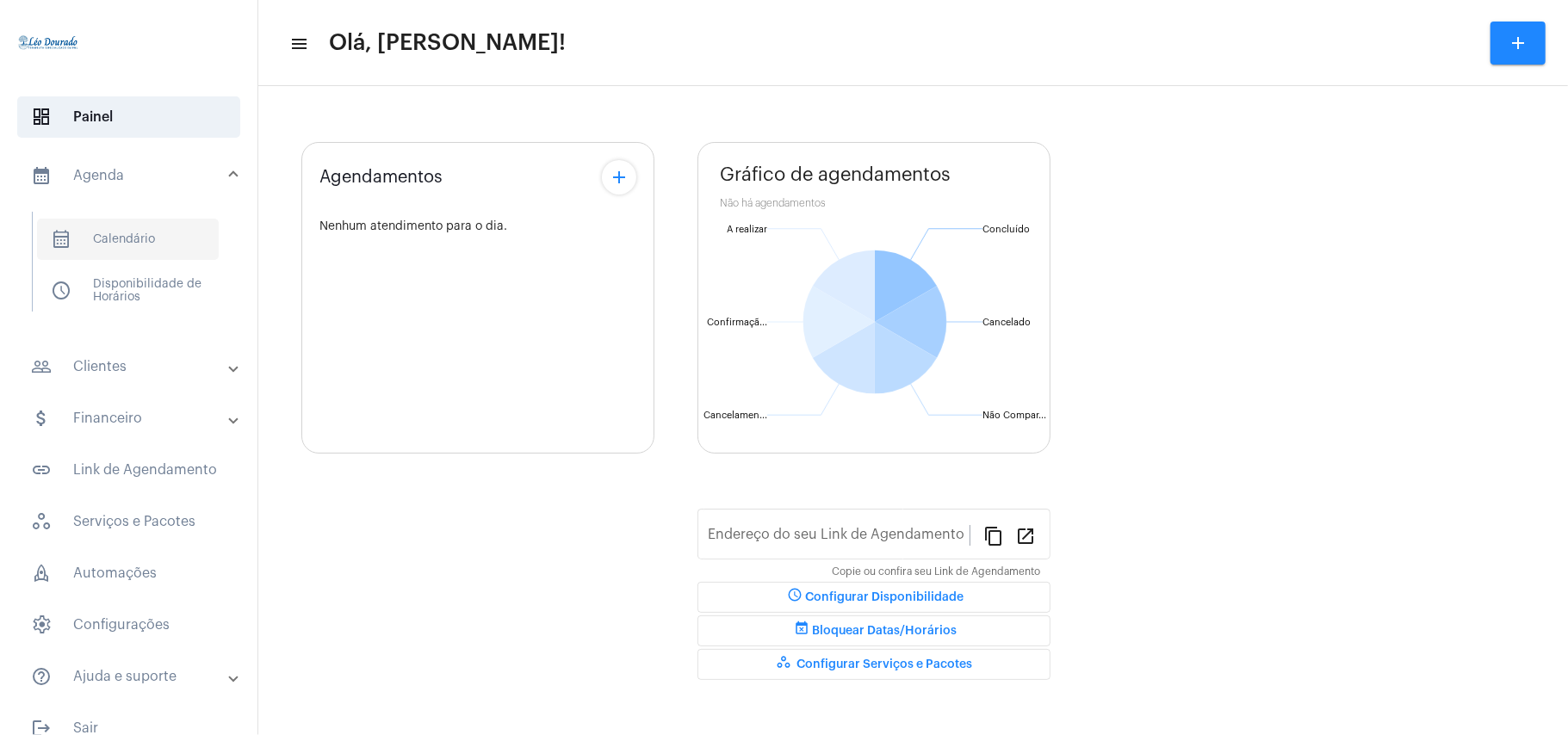
type input "[URL][DOMAIN_NAME][PERSON_NAME]"
click at [121, 239] on span "calendar_month_outlined Calendário" at bounding box center [127, 239] width 182 height 41
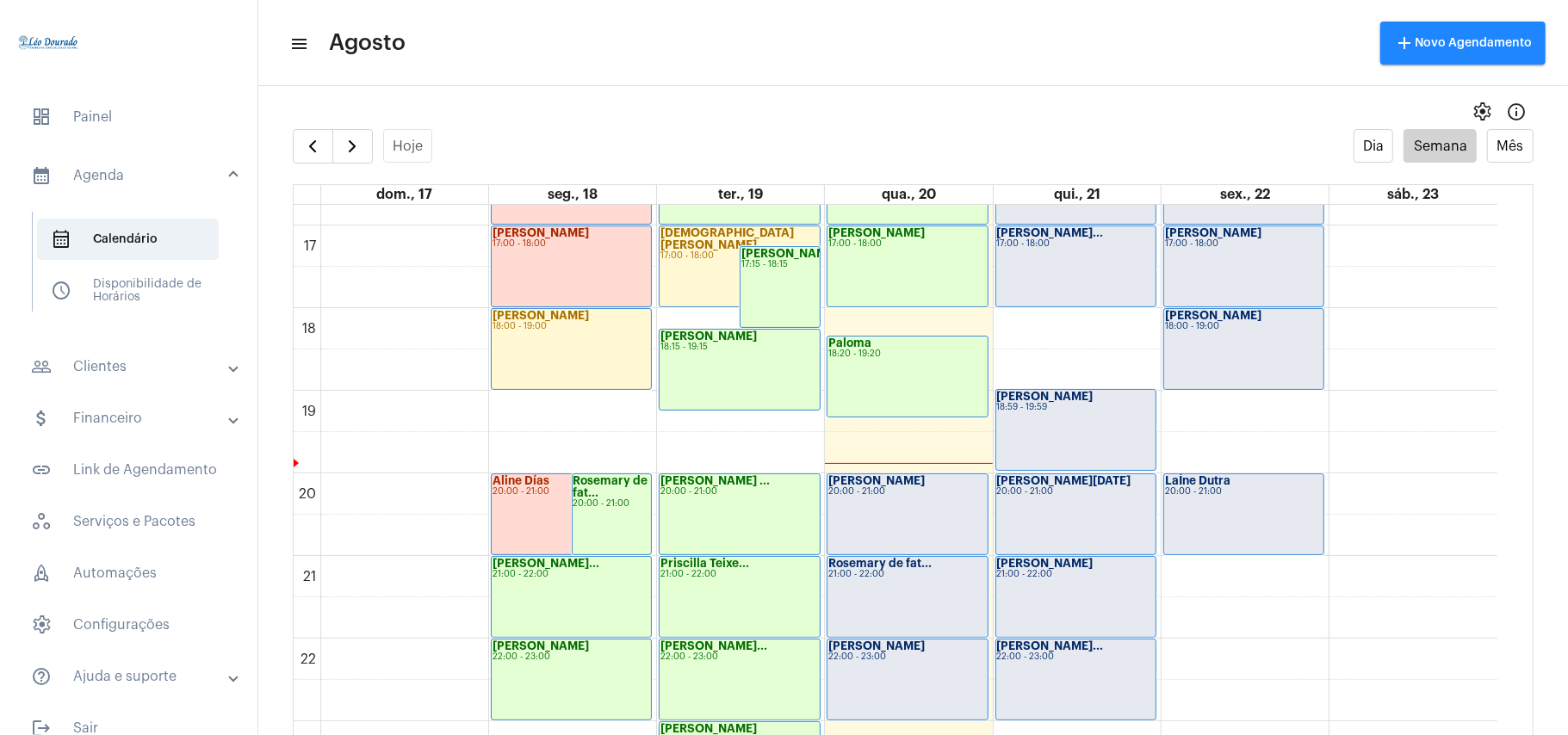
scroll to position [1415, 0]
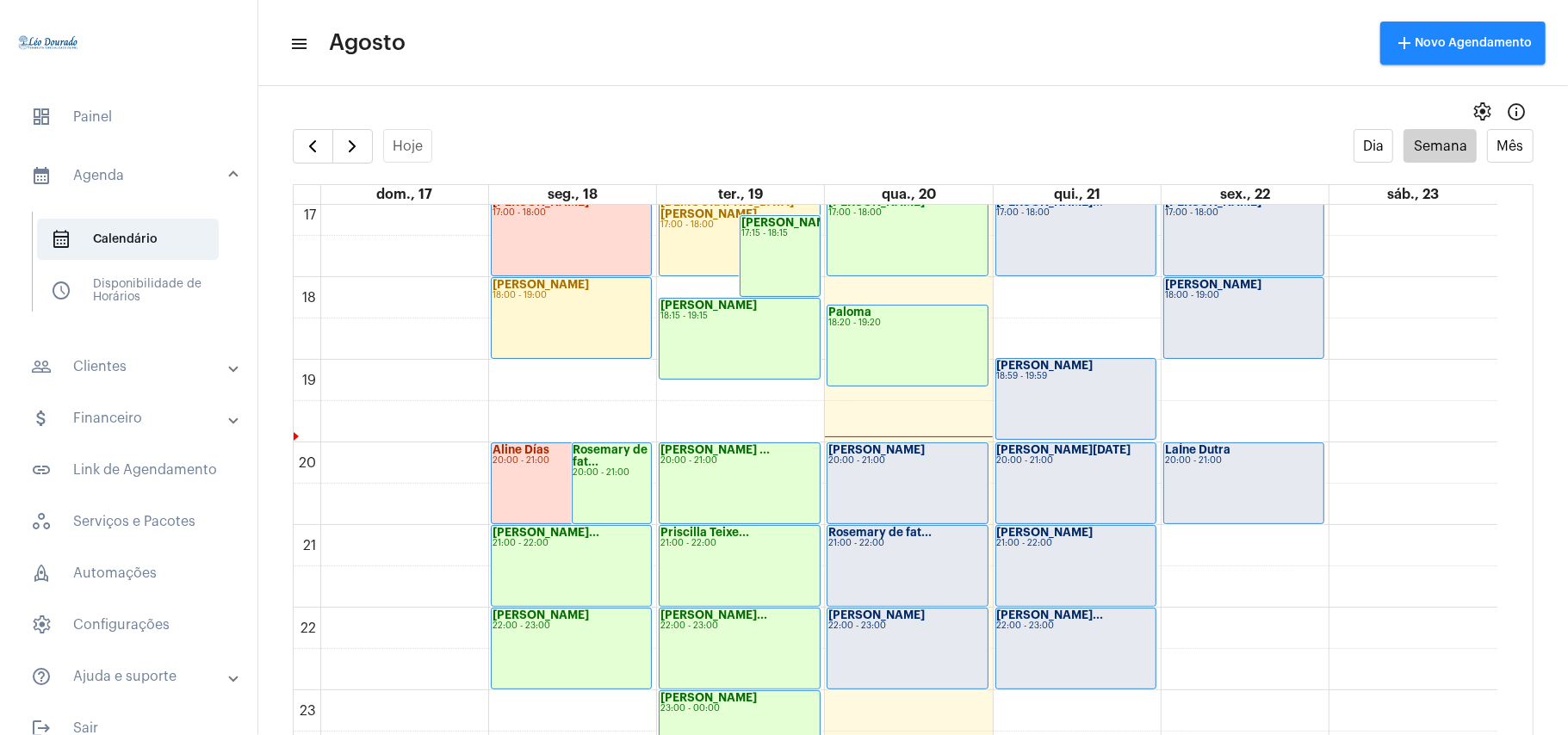
click at [935, 558] on div "[PERSON_NAME] de fat... 21:00 - 22:00" at bounding box center [907, 566] width 159 height 80
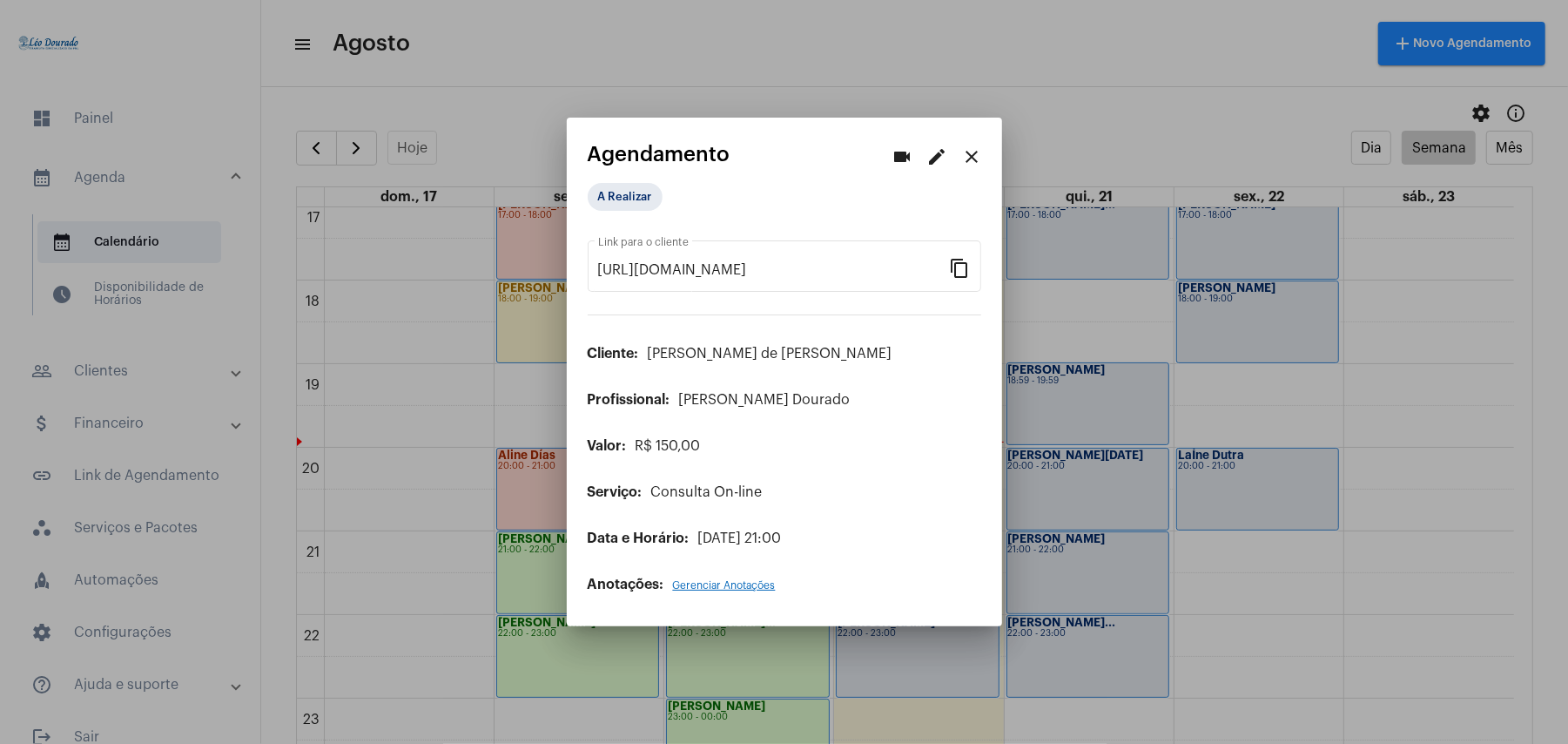
click at [977, 154] on mat-icon "close" at bounding box center [973, 157] width 21 height 21
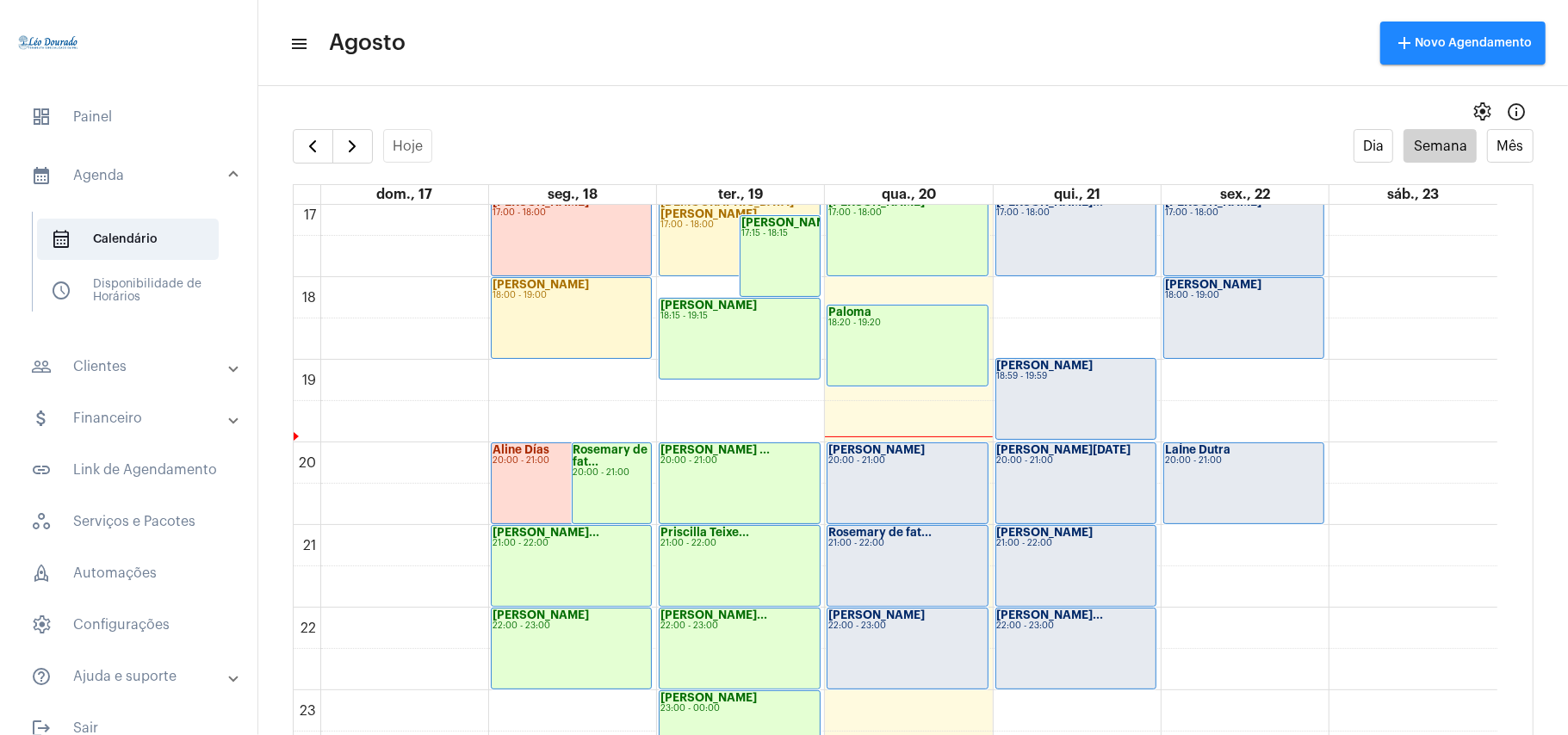
click at [124, 358] on mat-panel-title "people_outline Clientes" at bounding box center [130, 367] width 199 height 21
click at [123, 300] on span "people_outline Meus Clientes" at bounding box center [127, 294] width 182 height 41
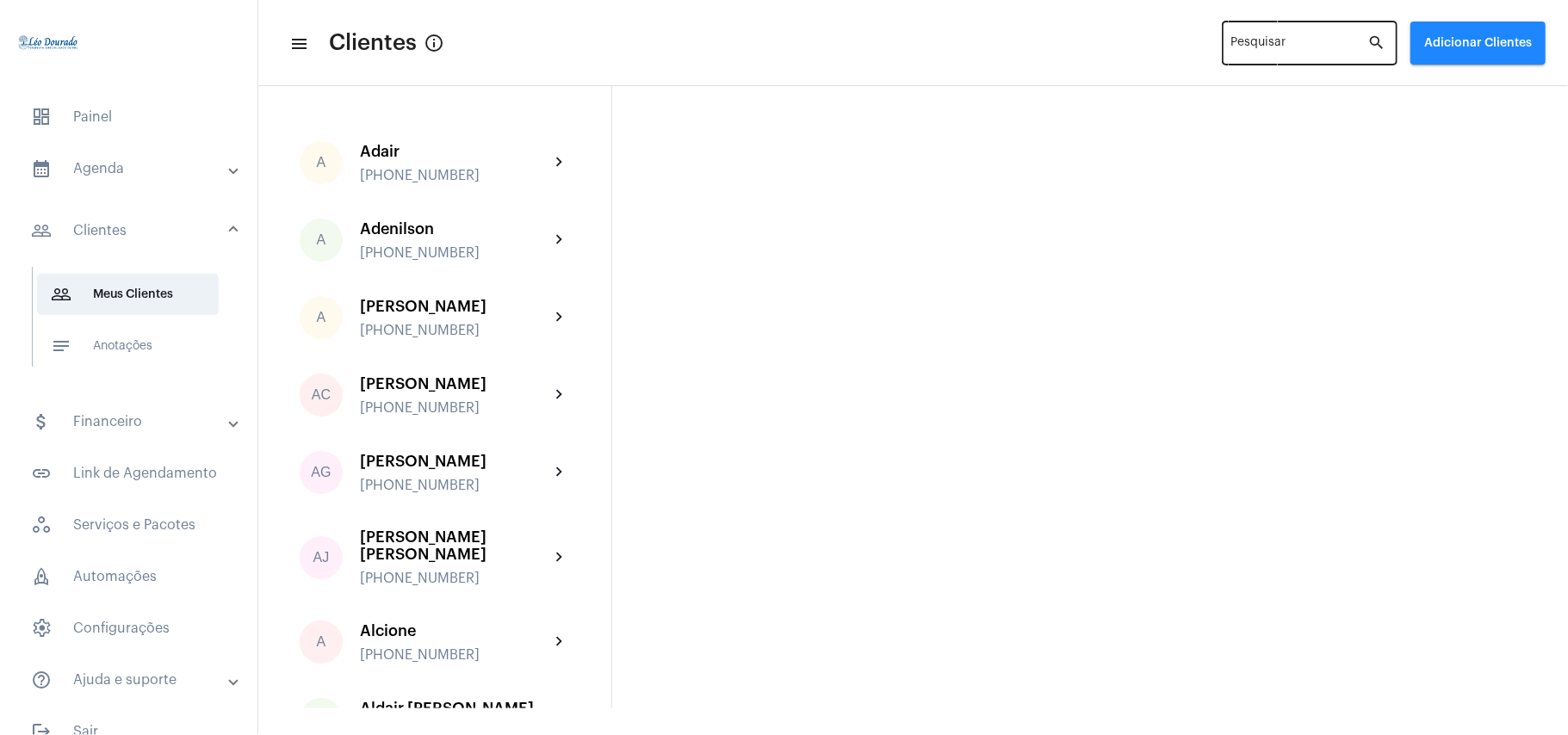
click at [1271, 36] on div "Pesquisar" at bounding box center [1301, 42] width 137 height 48
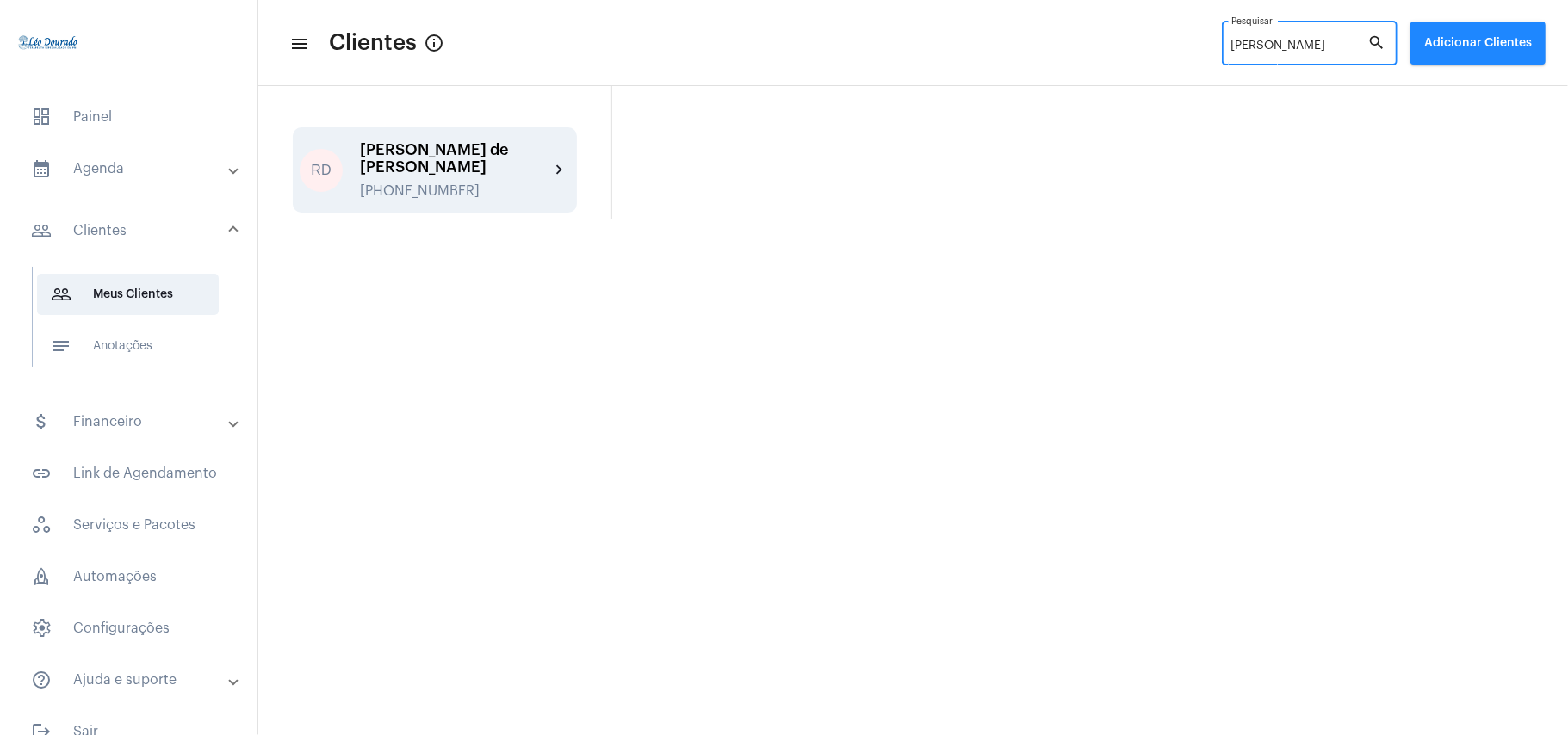
type input "[PERSON_NAME]"
click at [446, 160] on div "[PERSON_NAME] de [PERSON_NAME]" at bounding box center [454, 158] width 189 height 34
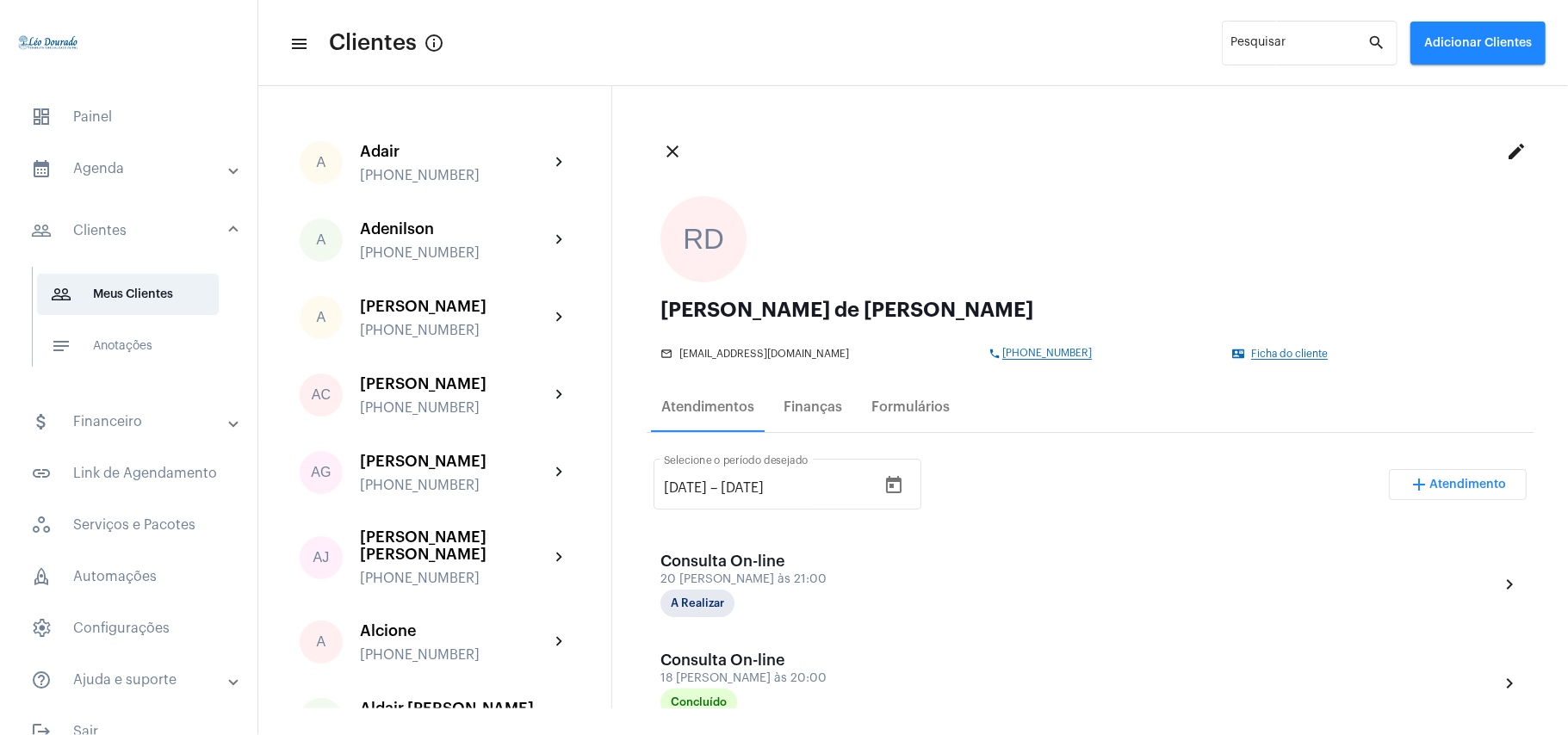
click at [783, 100] on div "close edit RD [PERSON_NAME] de [PERSON_NAME] mail_outline [EMAIL_ADDRESS][DOMAI…" at bounding box center [1090, 397] width 956 height 622
click at [111, 177] on mat-panel-title "calendar_month_outlined Agenda" at bounding box center [130, 169] width 199 height 21
click at [131, 244] on span "calendar_month_outlined Calendário" at bounding box center [127, 239] width 182 height 41
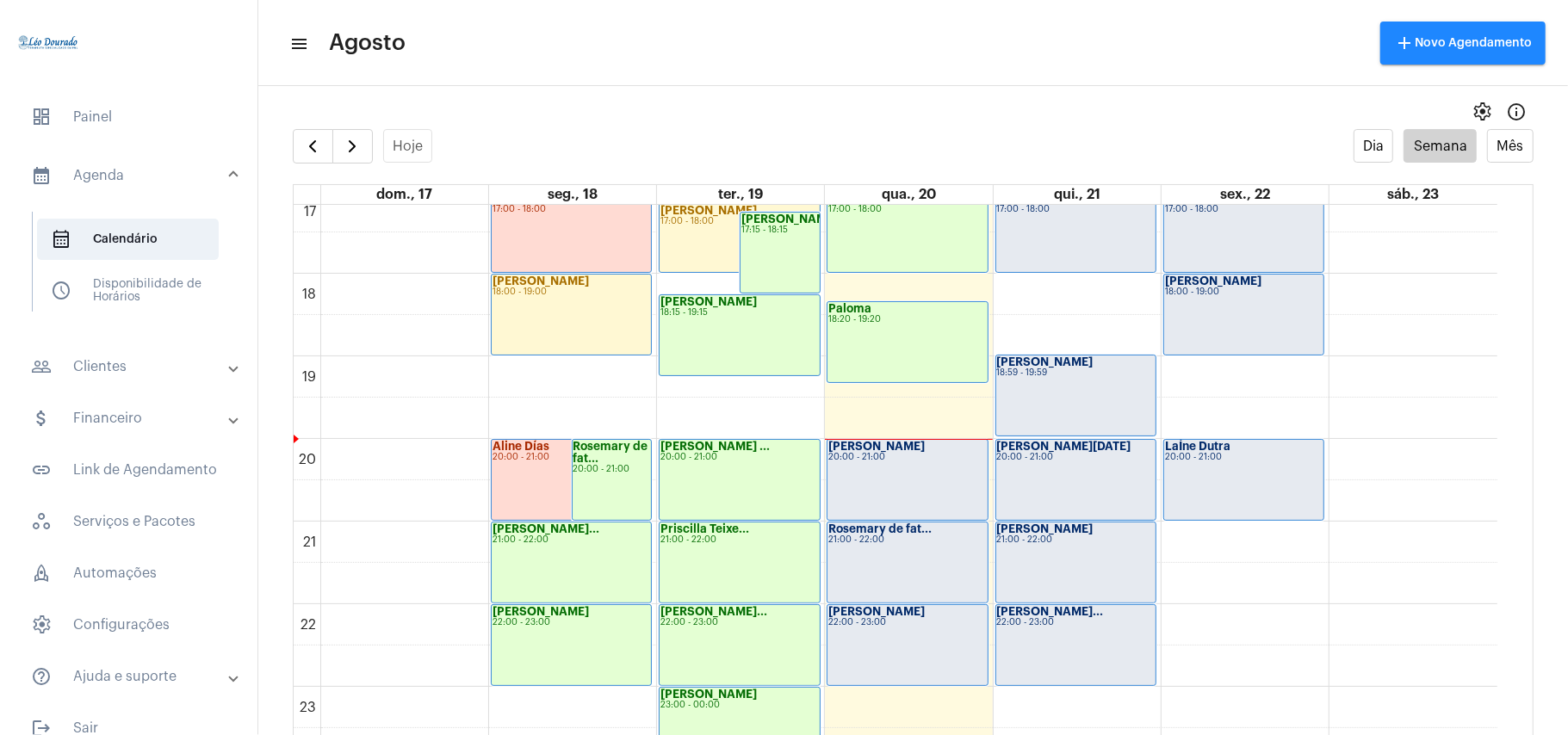
scroll to position [1420, 0]
click at [931, 459] on div "20:00 - 21:00" at bounding box center [908, 456] width 158 height 10
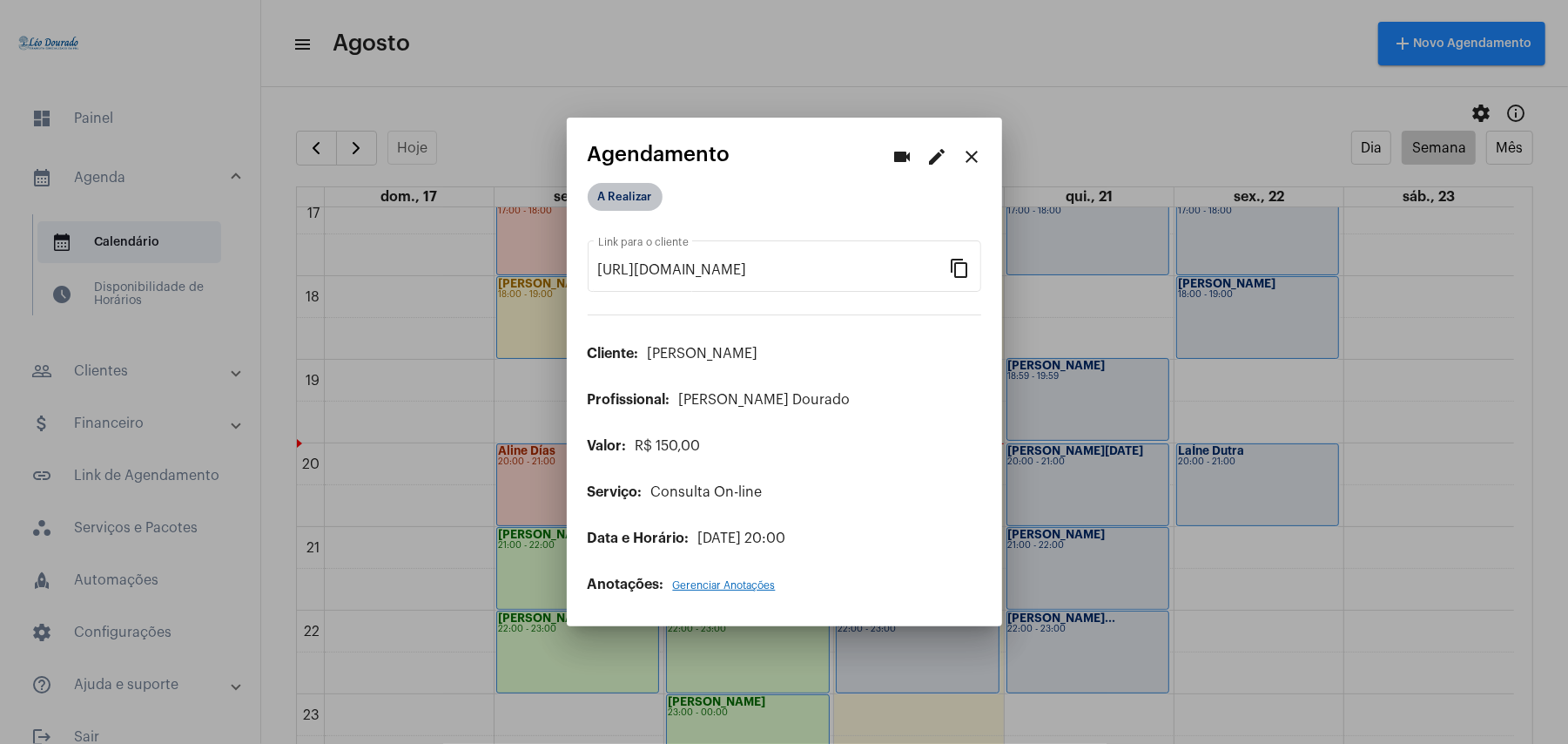
click at [658, 198] on mat-chip "A Realizar" at bounding box center [625, 196] width 75 height 28
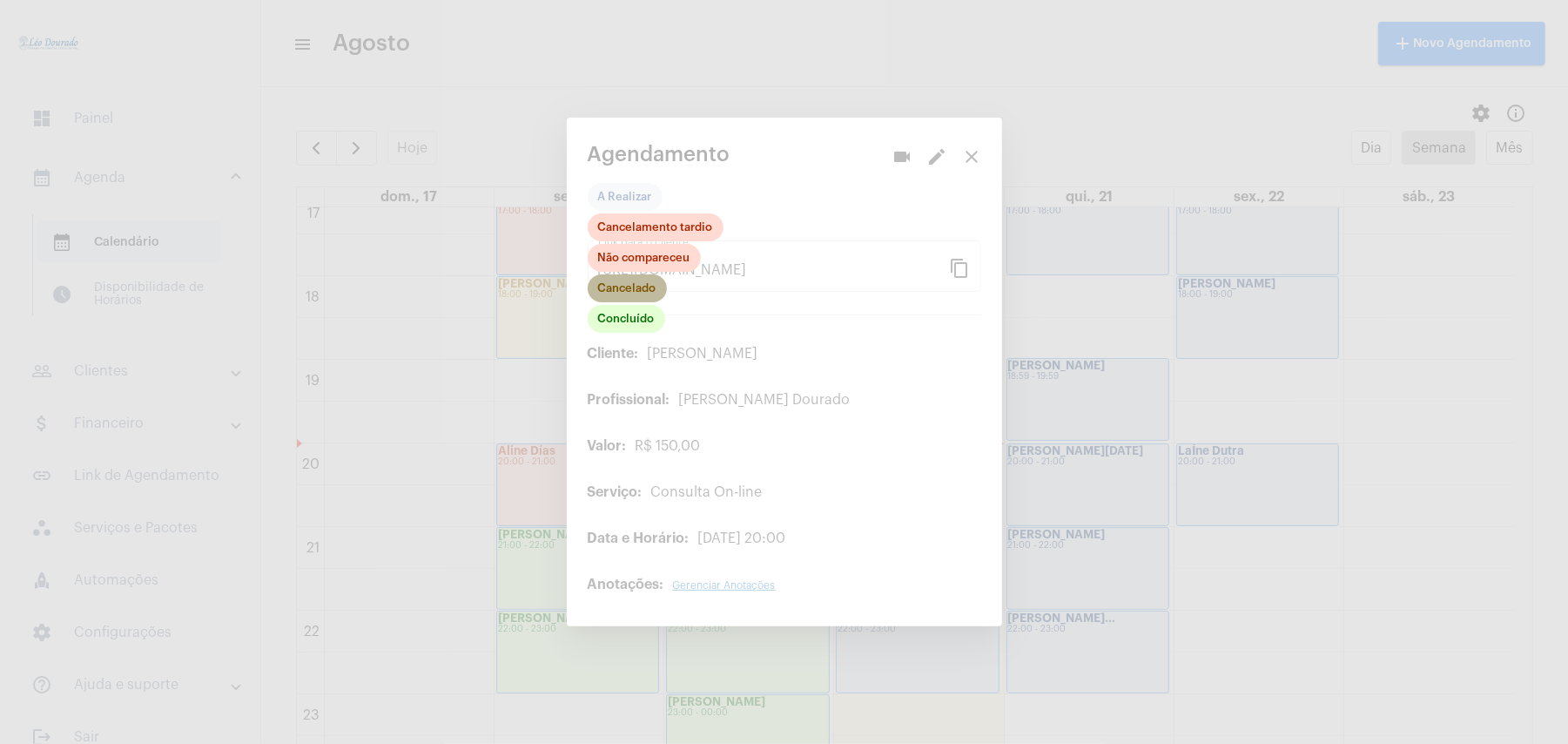
click at [635, 290] on mat-chip "Cancelado" at bounding box center [627, 288] width 79 height 28
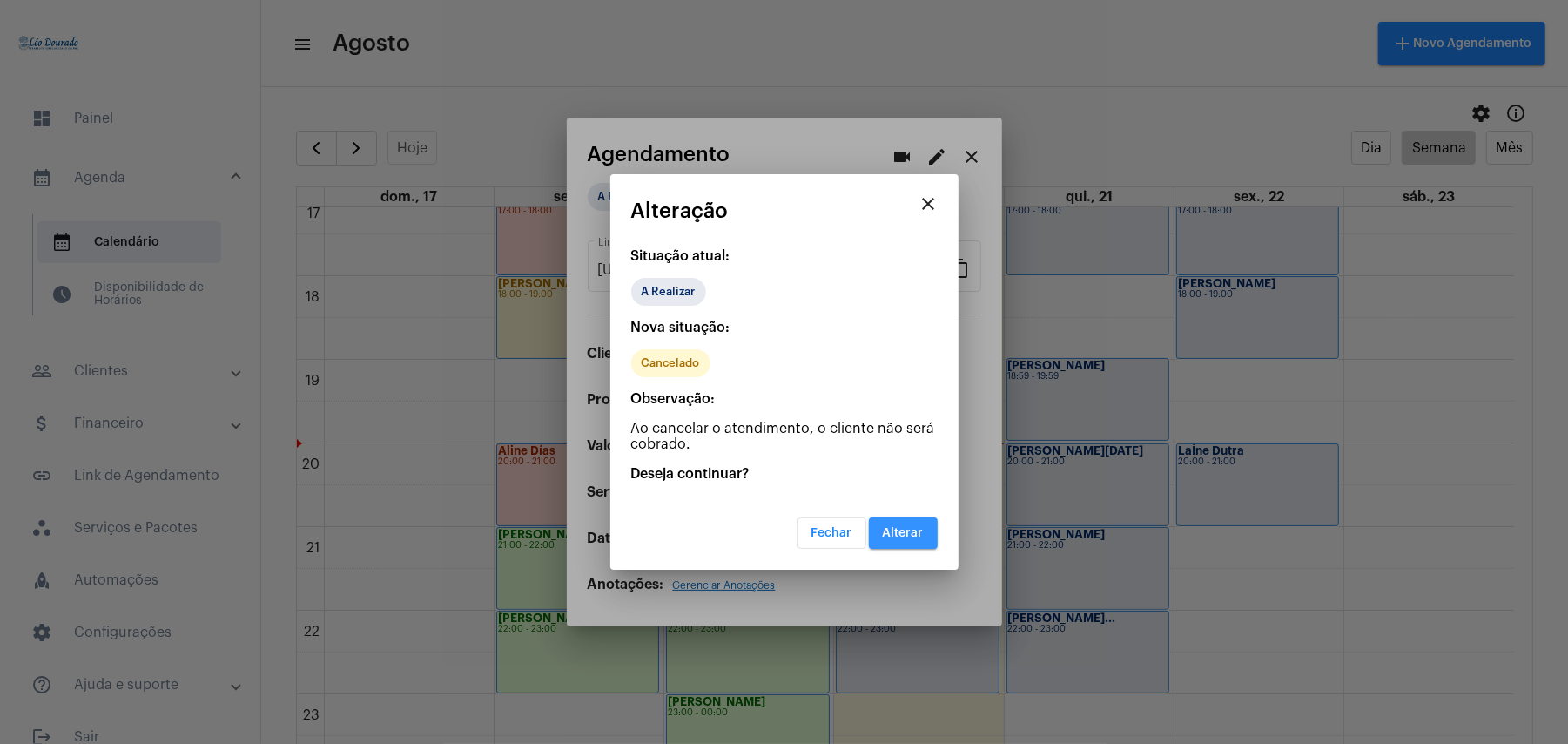
click at [900, 533] on span "Alterar" at bounding box center [903, 533] width 41 height 13
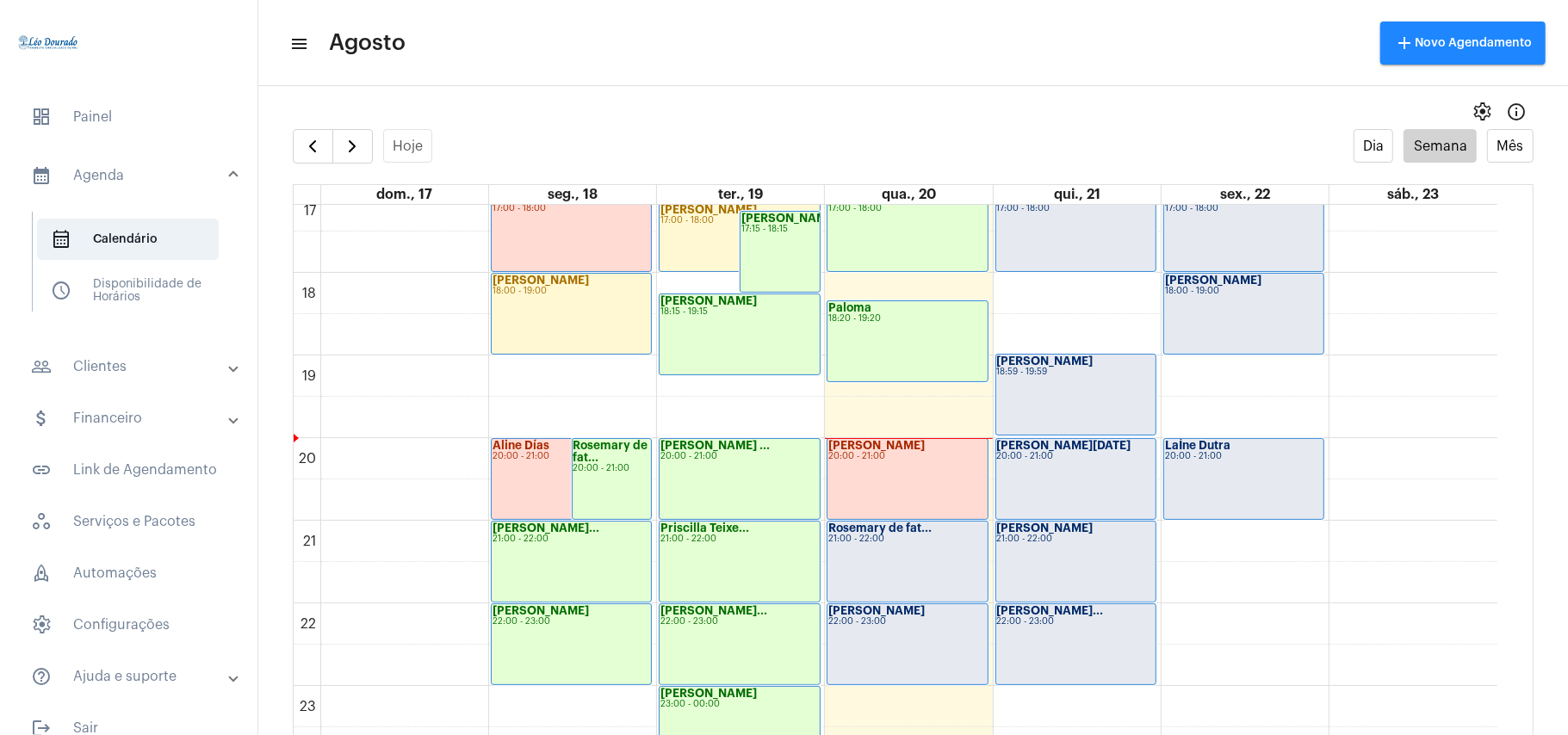
click at [887, 535] on div "21:00 - 22:00" at bounding box center [908, 539] width 158 height 10
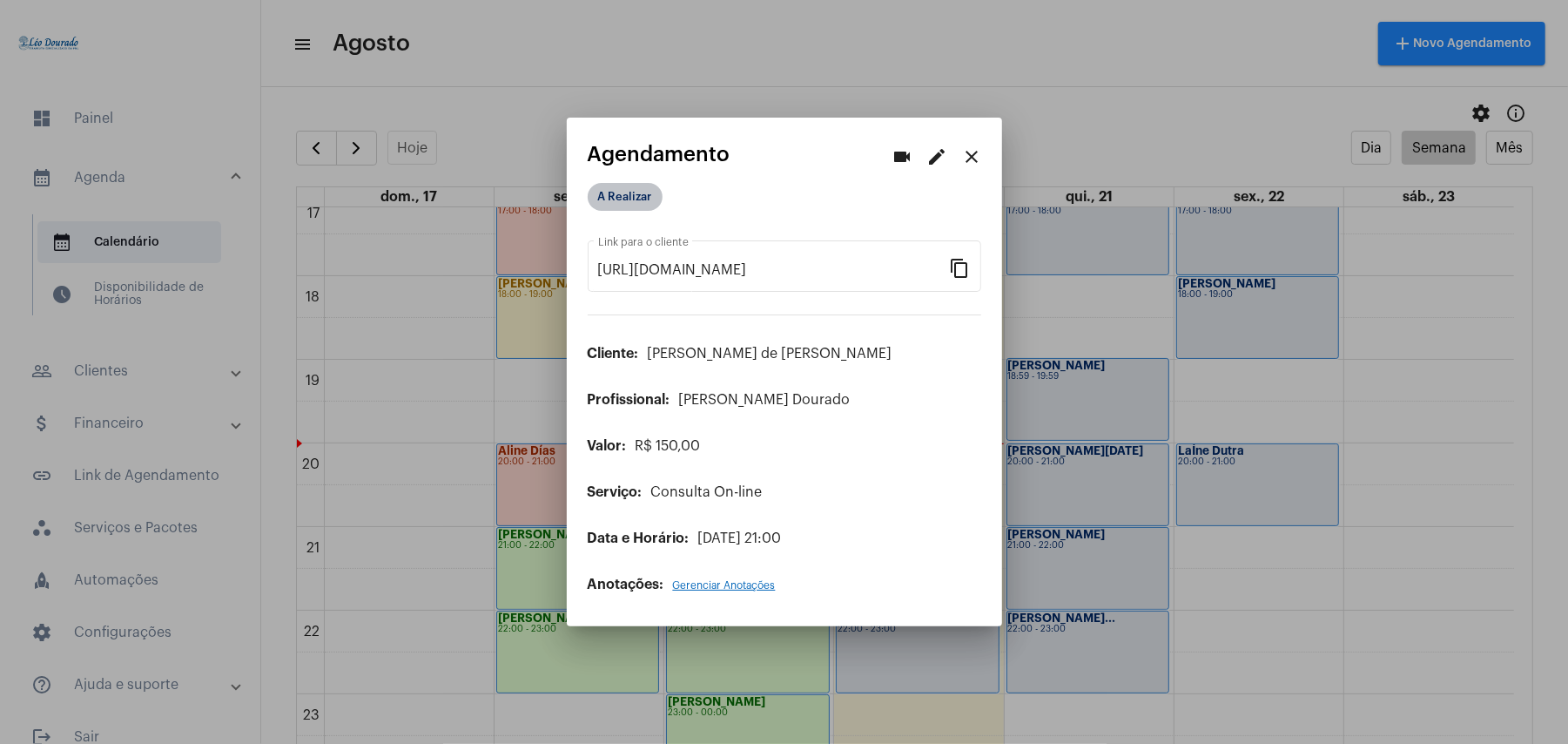
click at [625, 193] on mat-chip "A Realizar" at bounding box center [625, 196] width 75 height 28
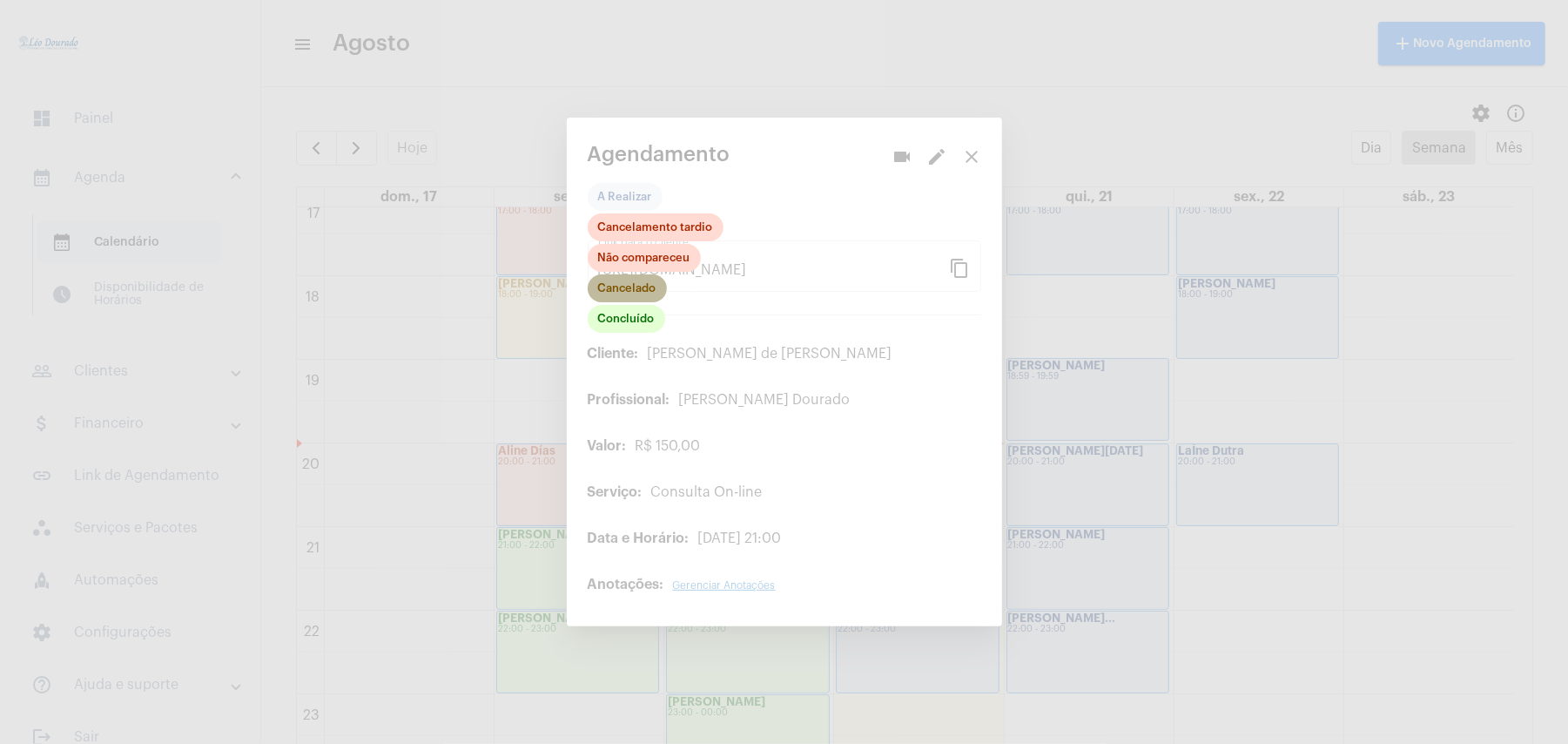
click at [623, 288] on mat-chip "Cancelado" at bounding box center [627, 288] width 79 height 28
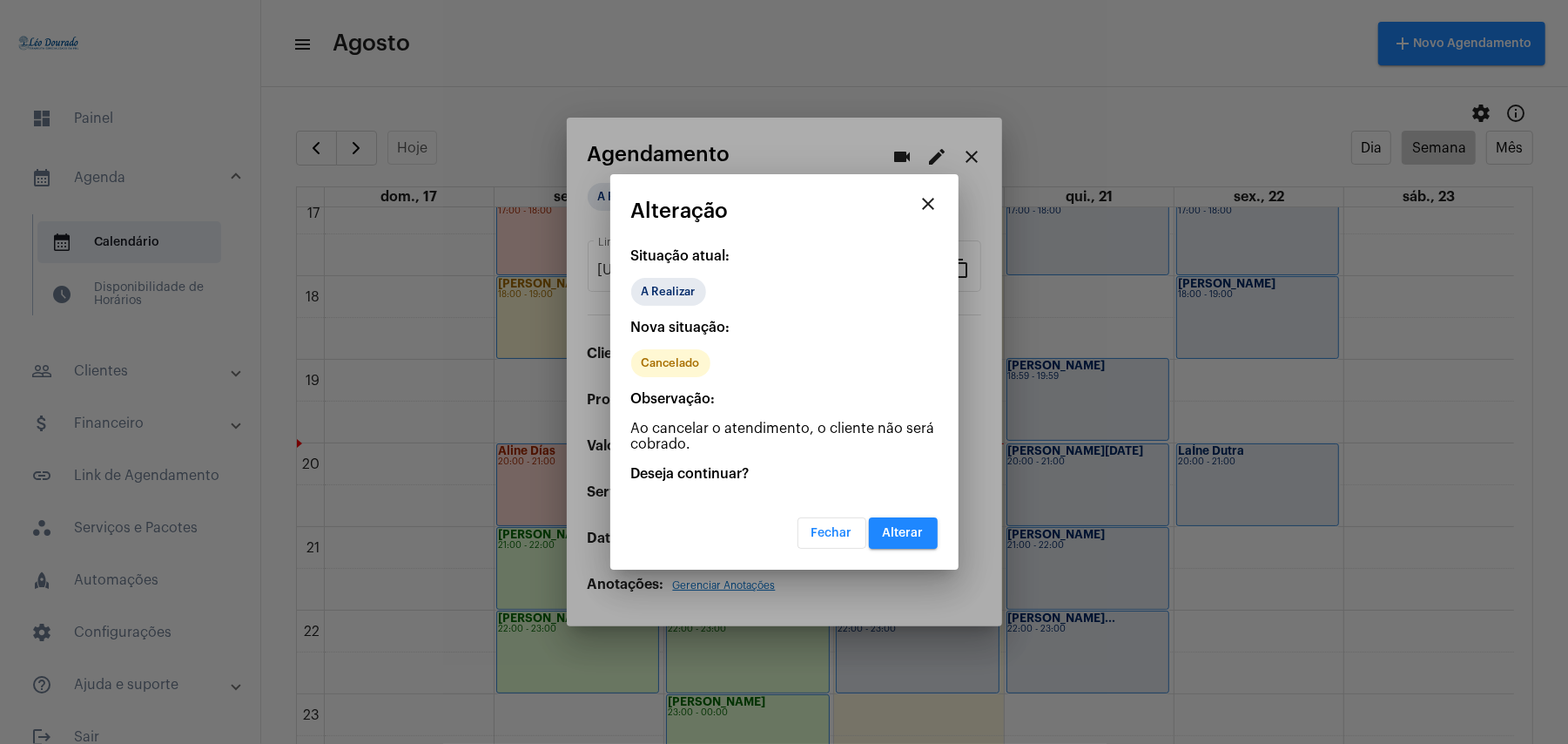
click at [918, 529] on span "Alterar" at bounding box center [903, 533] width 41 height 13
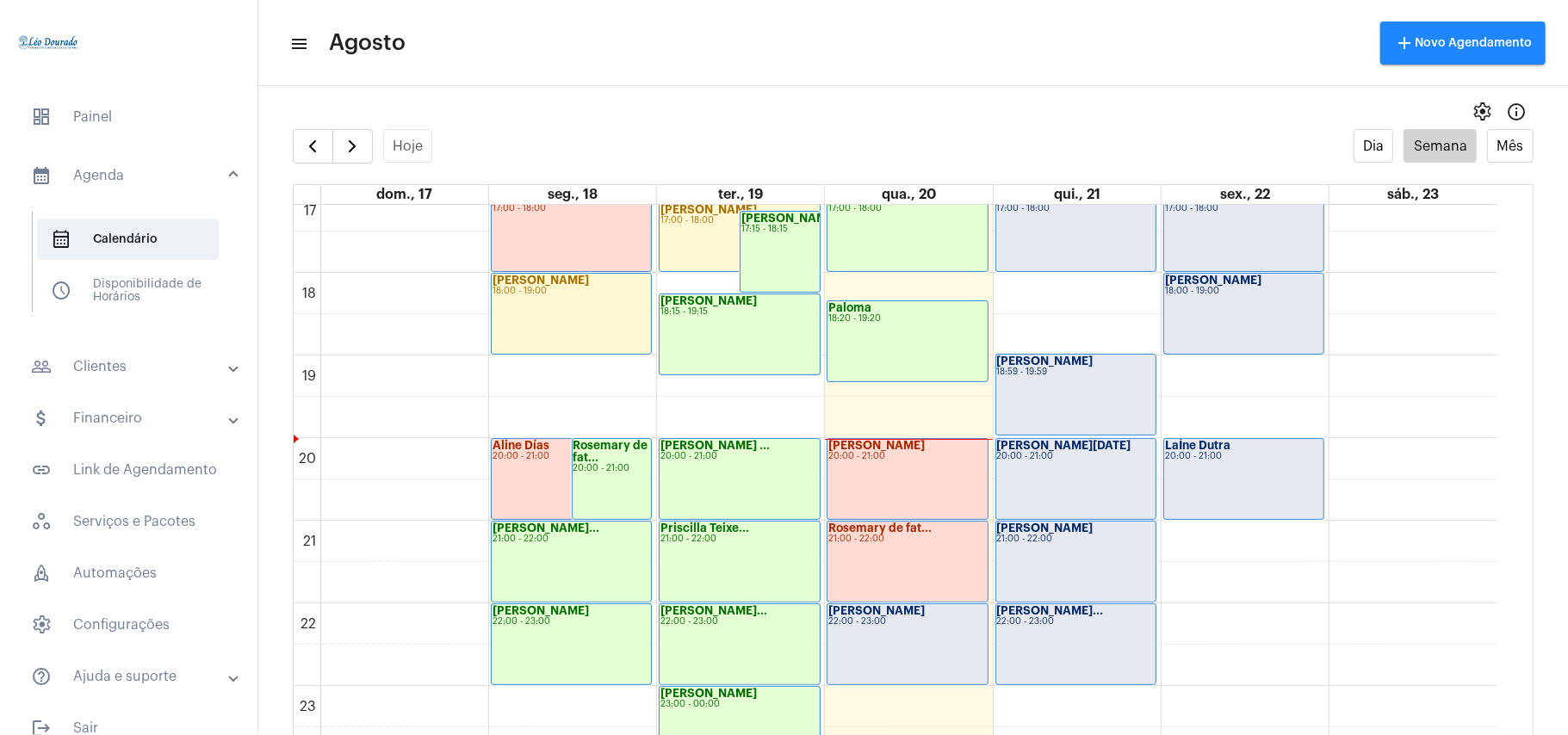
click at [914, 656] on div "[PERSON_NAME] 22:00 - 23:00" at bounding box center [907, 644] width 159 height 80
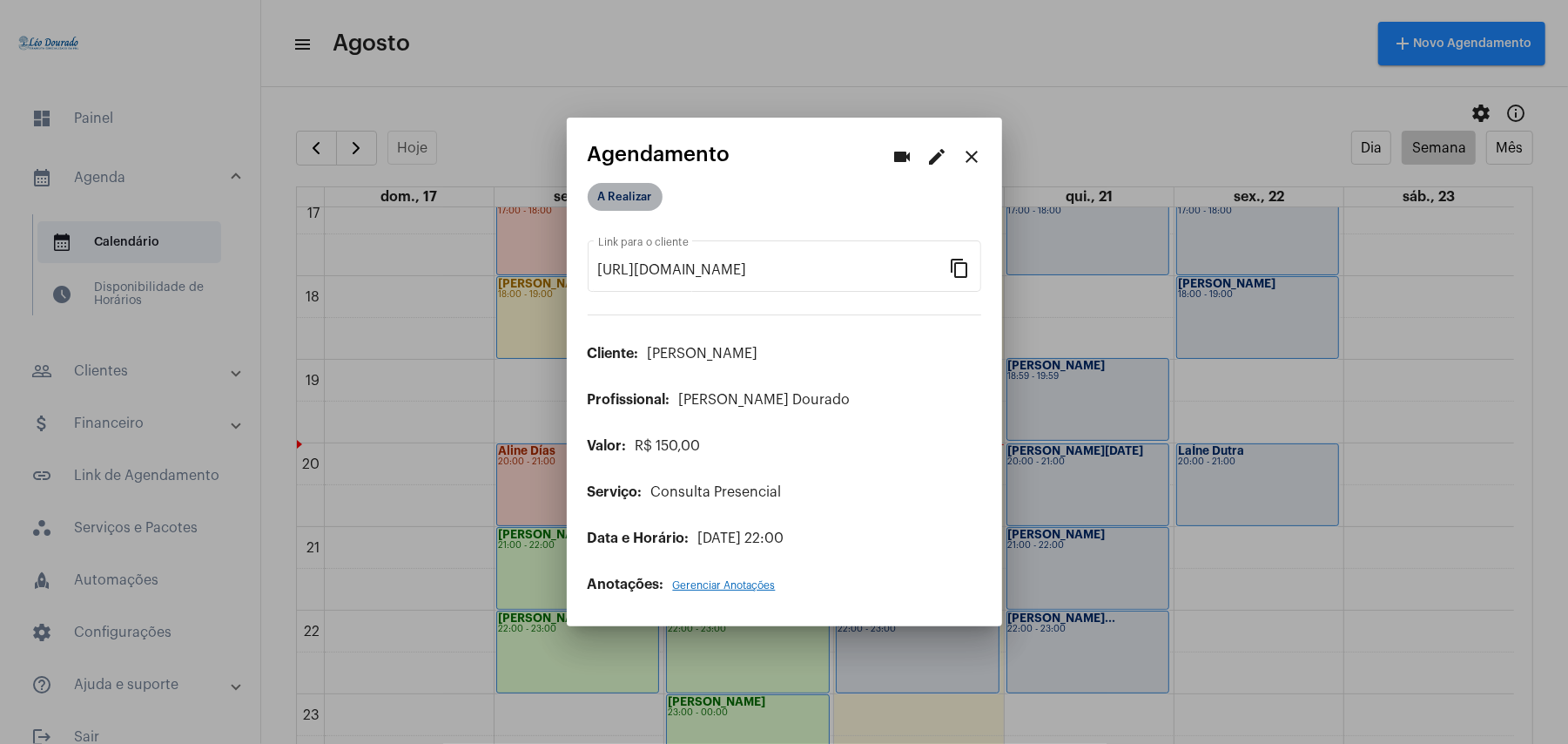
click at [617, 189] on mat-chip "A Realizar" at bounding box center [625, 196] width 75 height 28
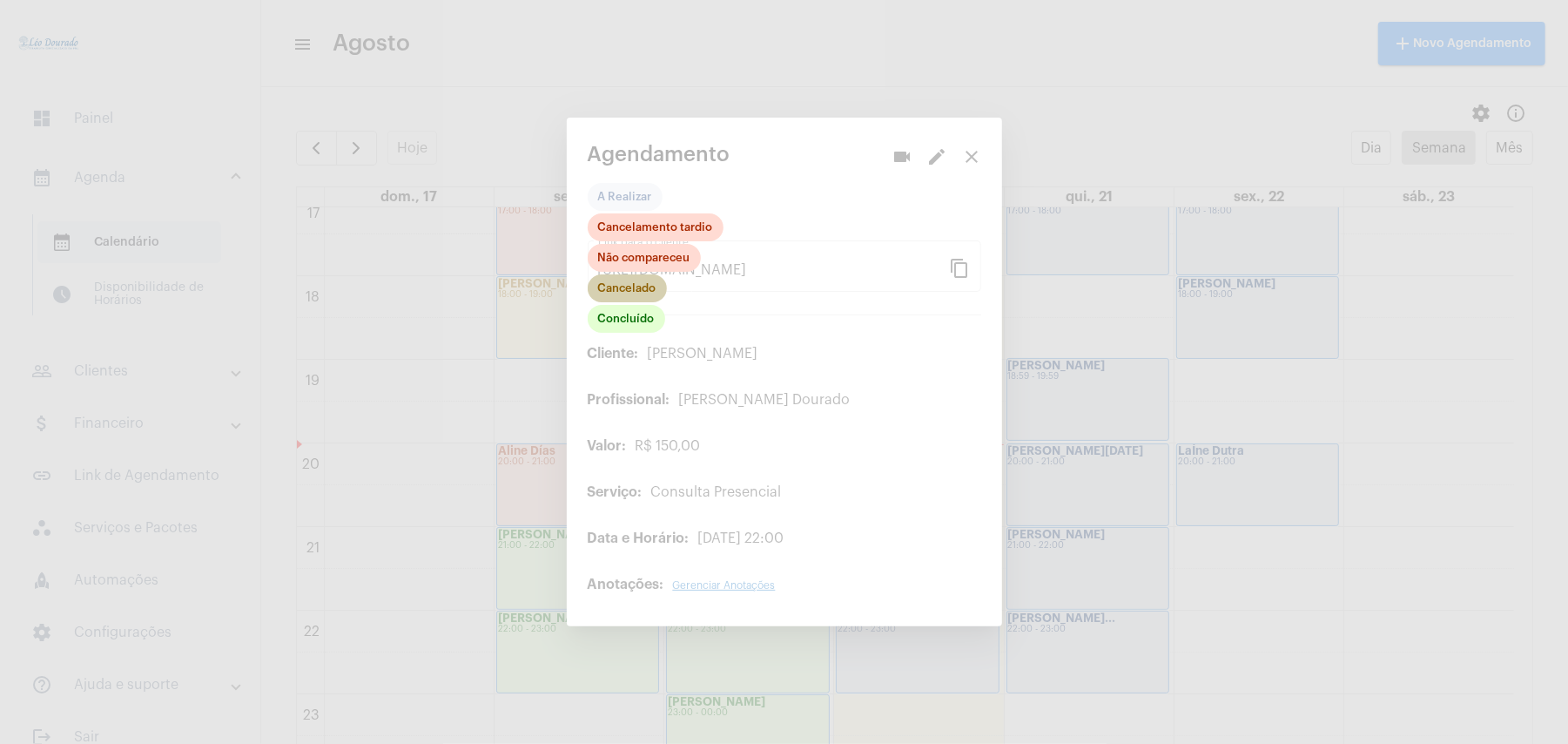
click at [648, 286] on mat-chip "Cancelado" at bounding box center [627, 288] width 79 height 28
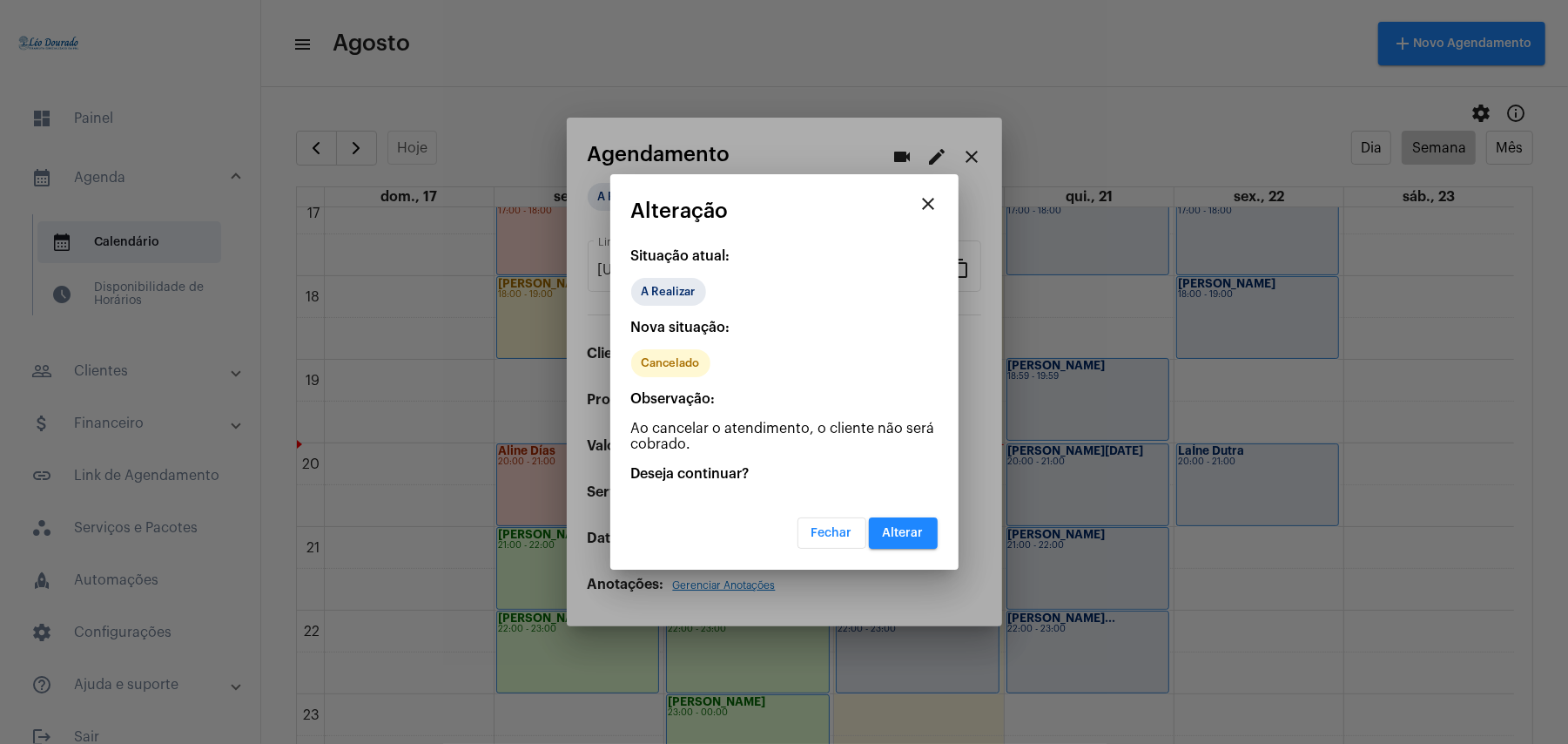
click at [899, 534] on span "Alterar" at bounding box center [903, 533] width 41 height 13
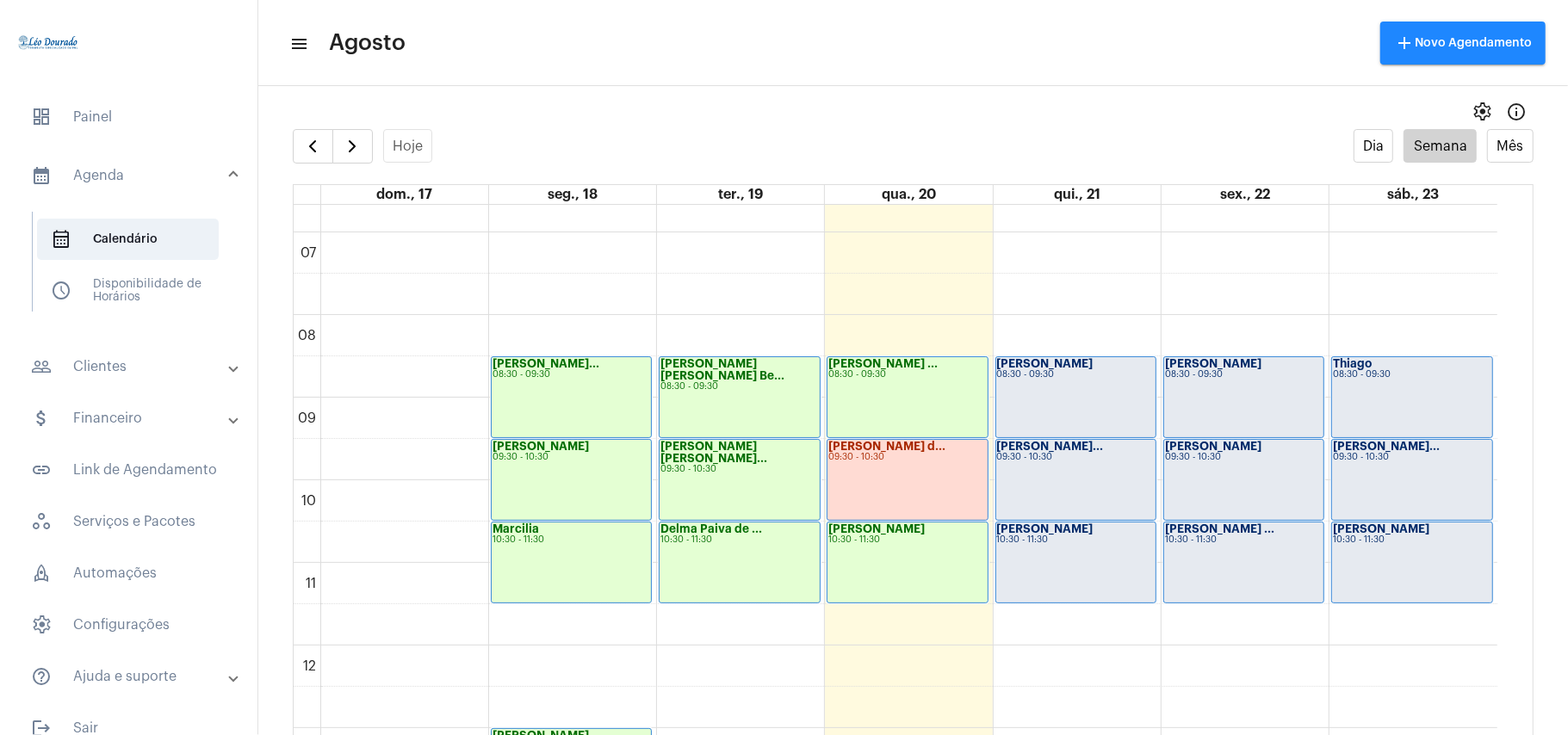
scroll to position [501, 0]
